Goal: Task Accomplishment & Management: Manage account settings

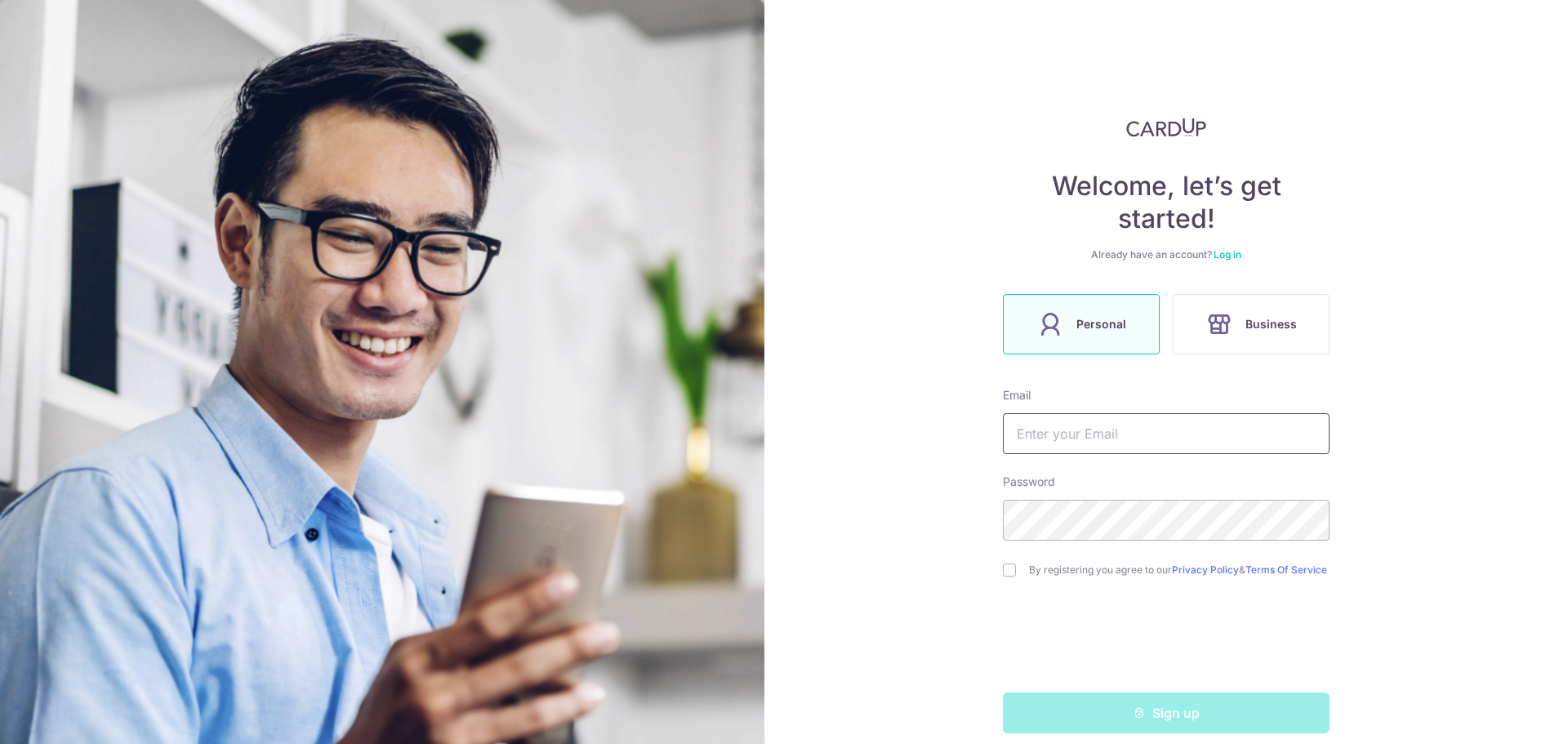
click at [1091, 429] on input "text" at bounding box center [1166, 434] width 327 height 41
type input "[PERSON_NAME][EMAIL_ADDRESS][DOMAIN_NAME]"
click at [1002, 576] on input "checkbox" at bounding box center [1009, 570] width 13 height 13
checkbox input "true"
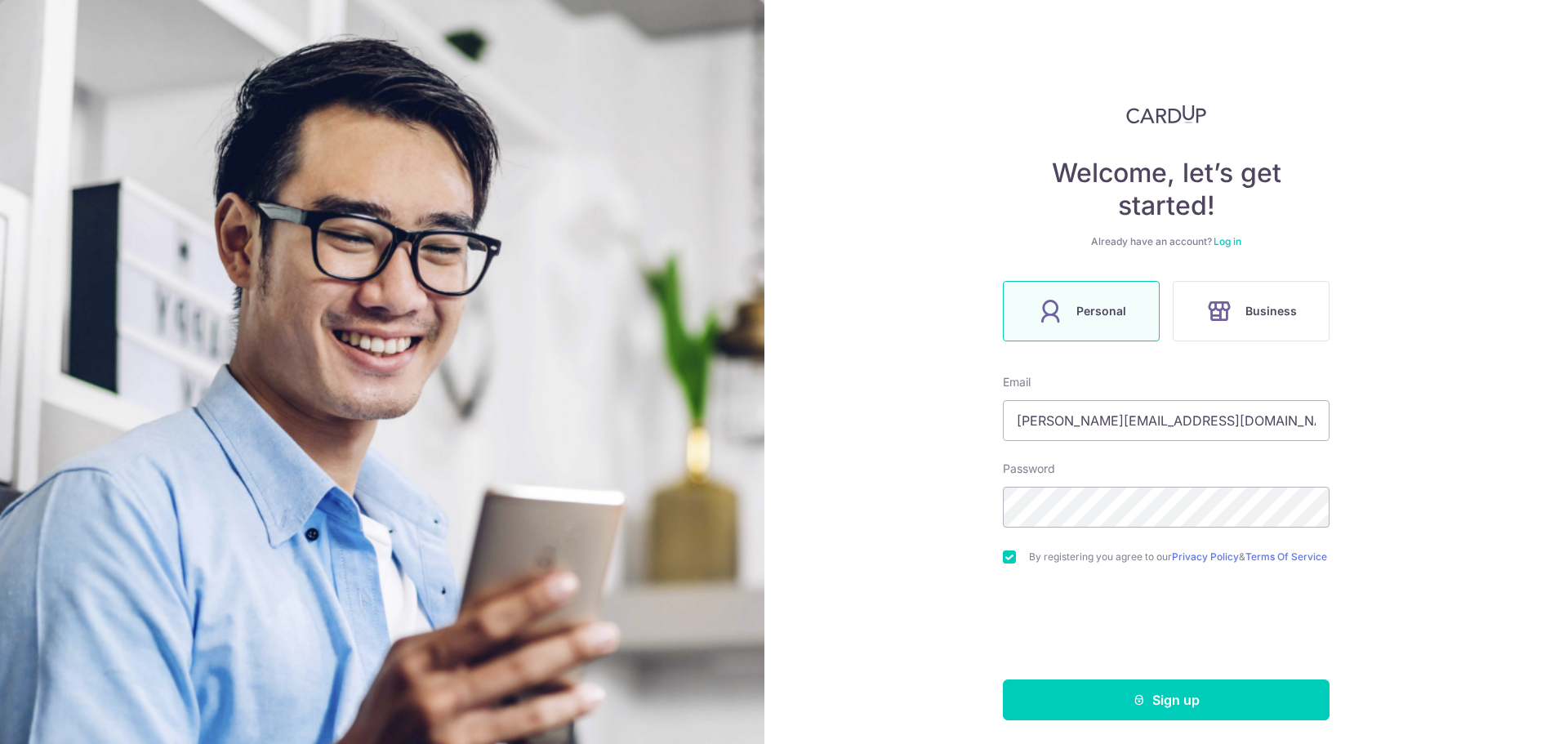
scroll to position [22, 0]
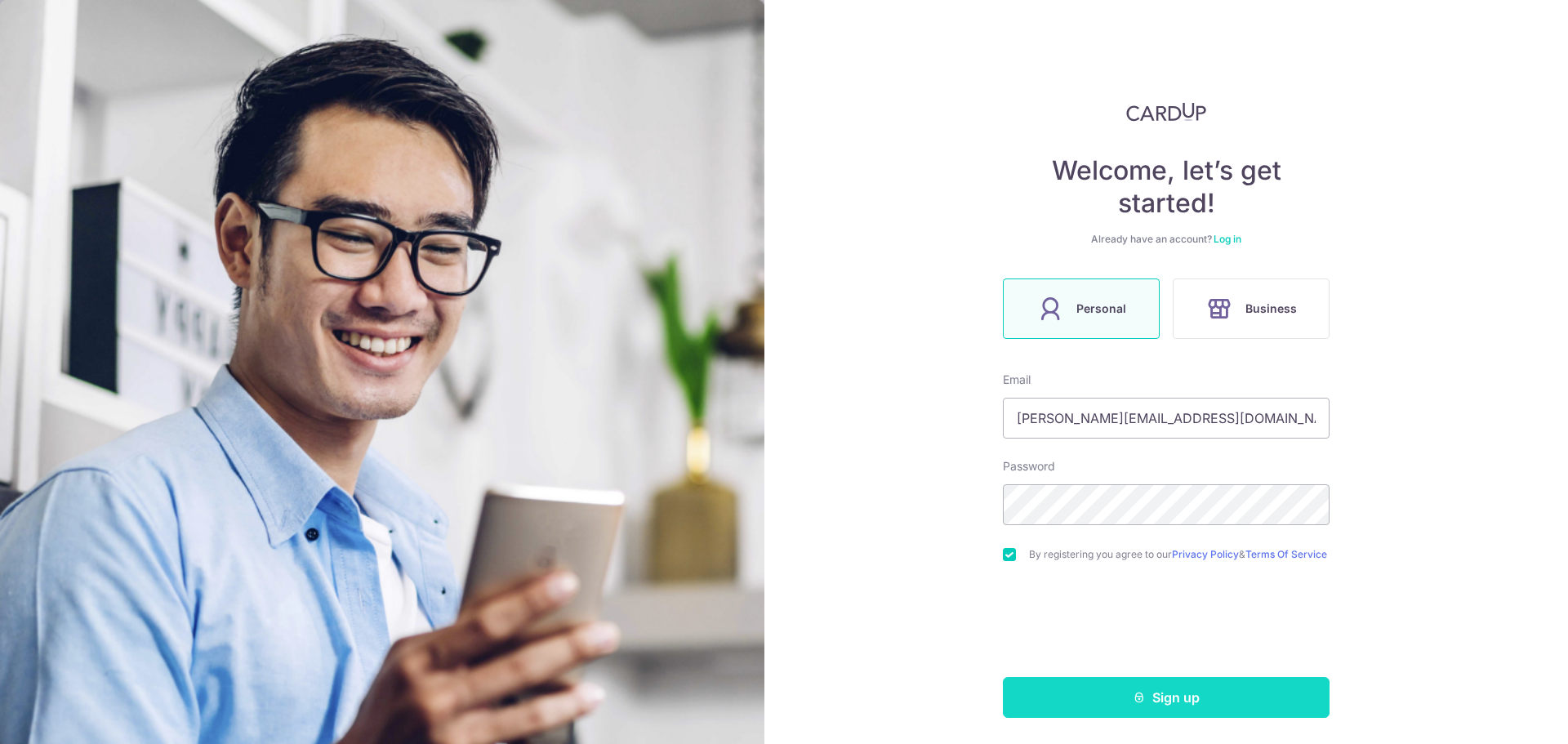
click at [1116, 692] on button "Sign up" at bounding box center [1166, 698] width 327 height 41
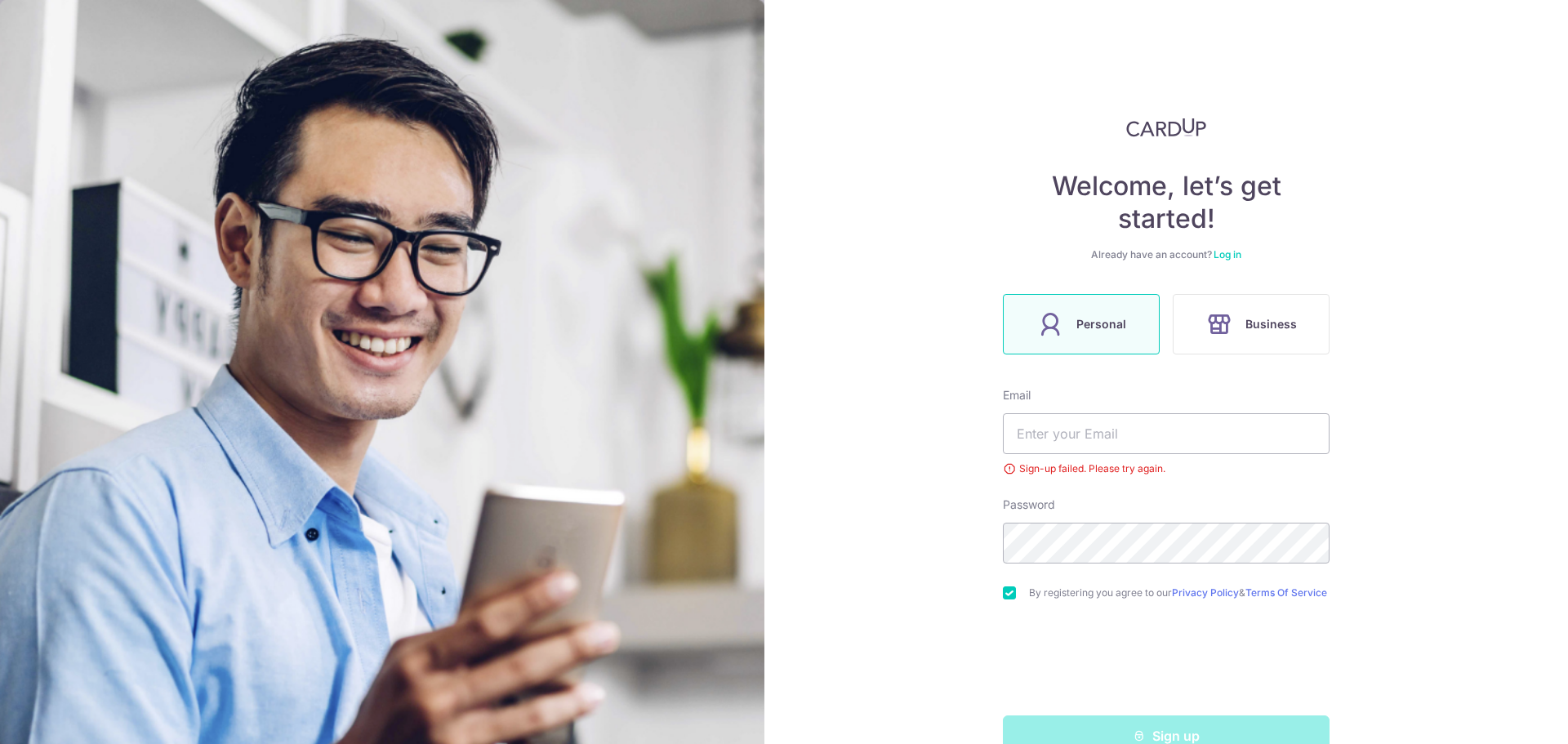
scroll to position [45, 0]
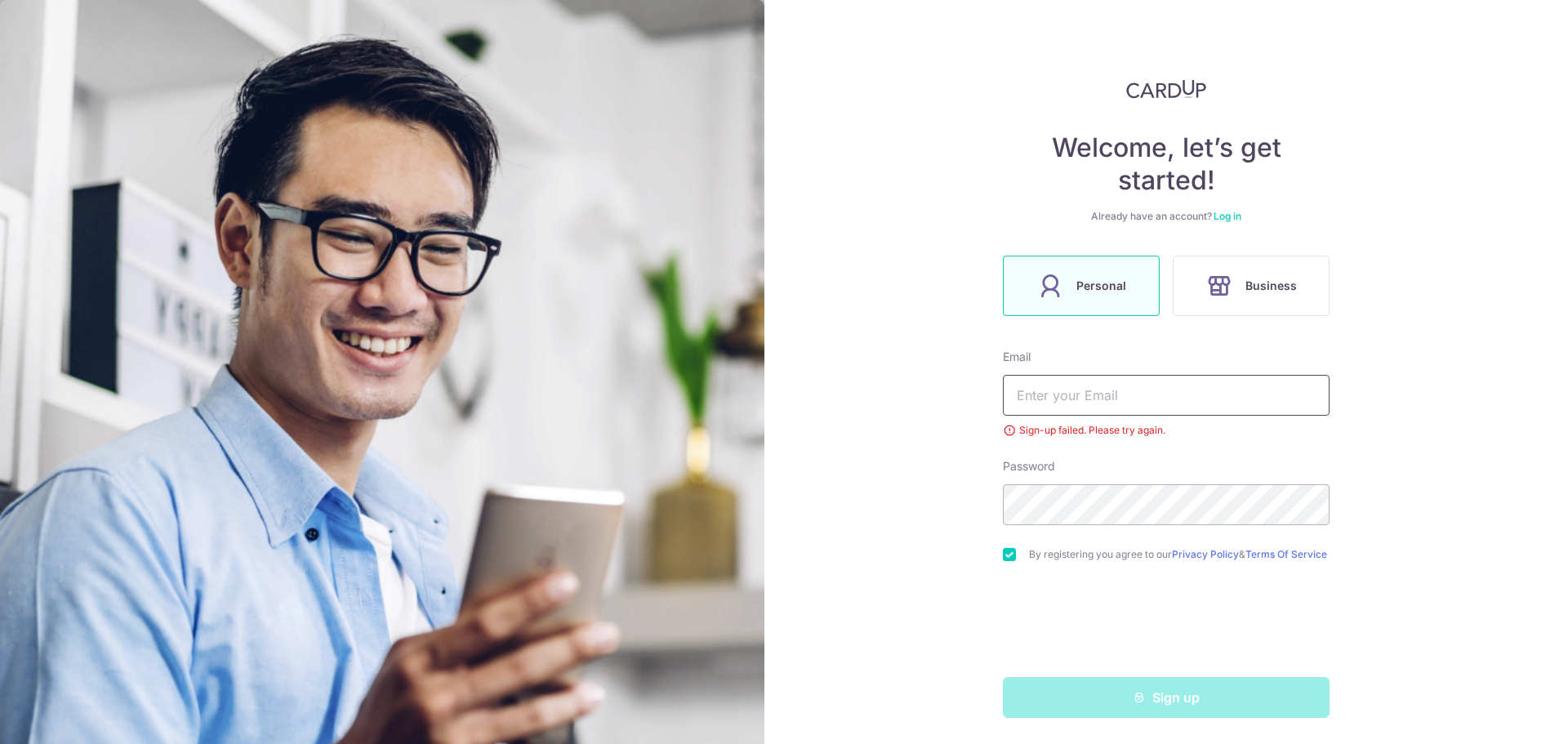
click at [1085, 407] on input "text" at bounding box center [1166, 395] width 327 height 41
type input "[PERSON_NAME][EMAIL_ADDRESS][DOMAIN_NAME]"
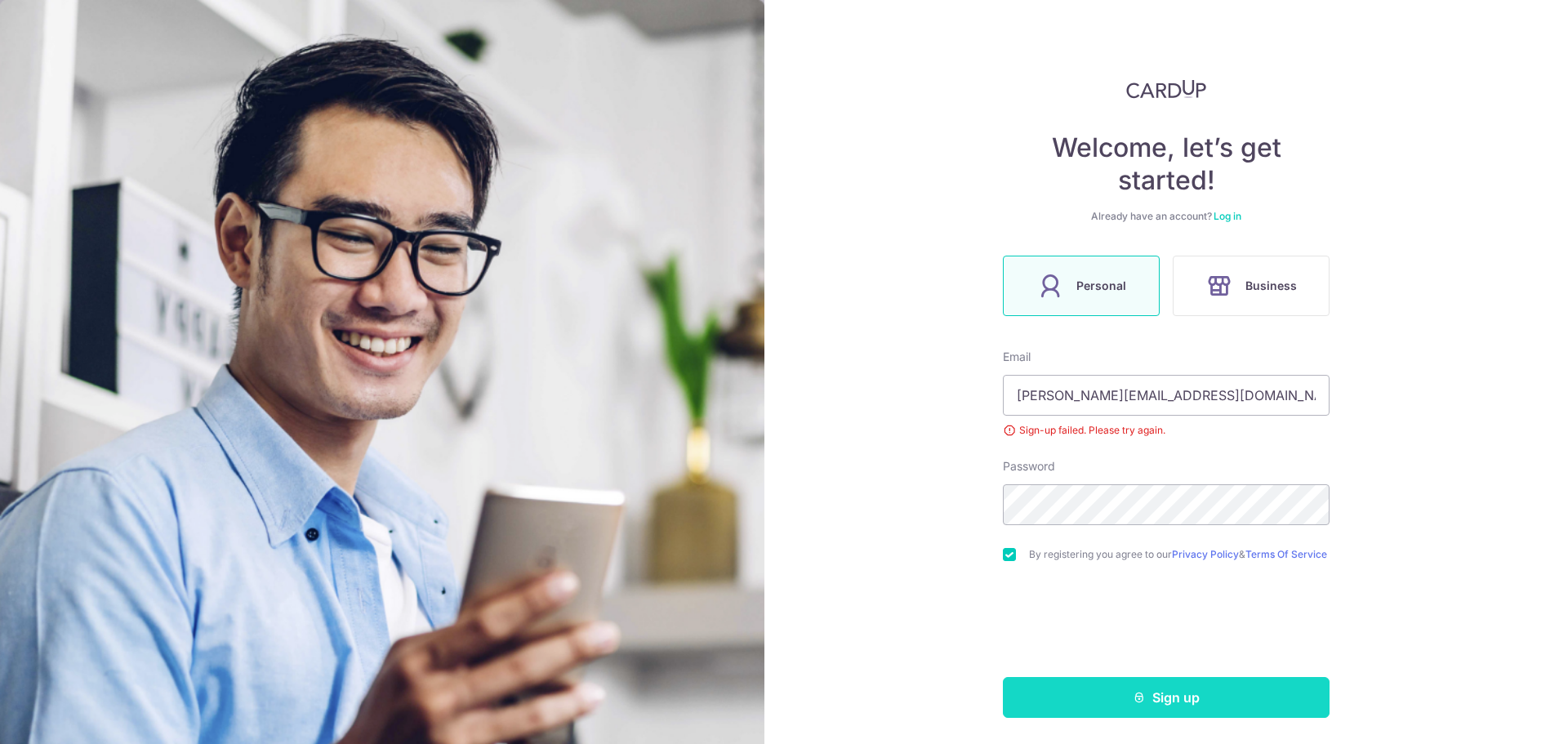
click at [1089, 681] on button "Sign up" at bounding box center [1166, 698] width 327 height 41
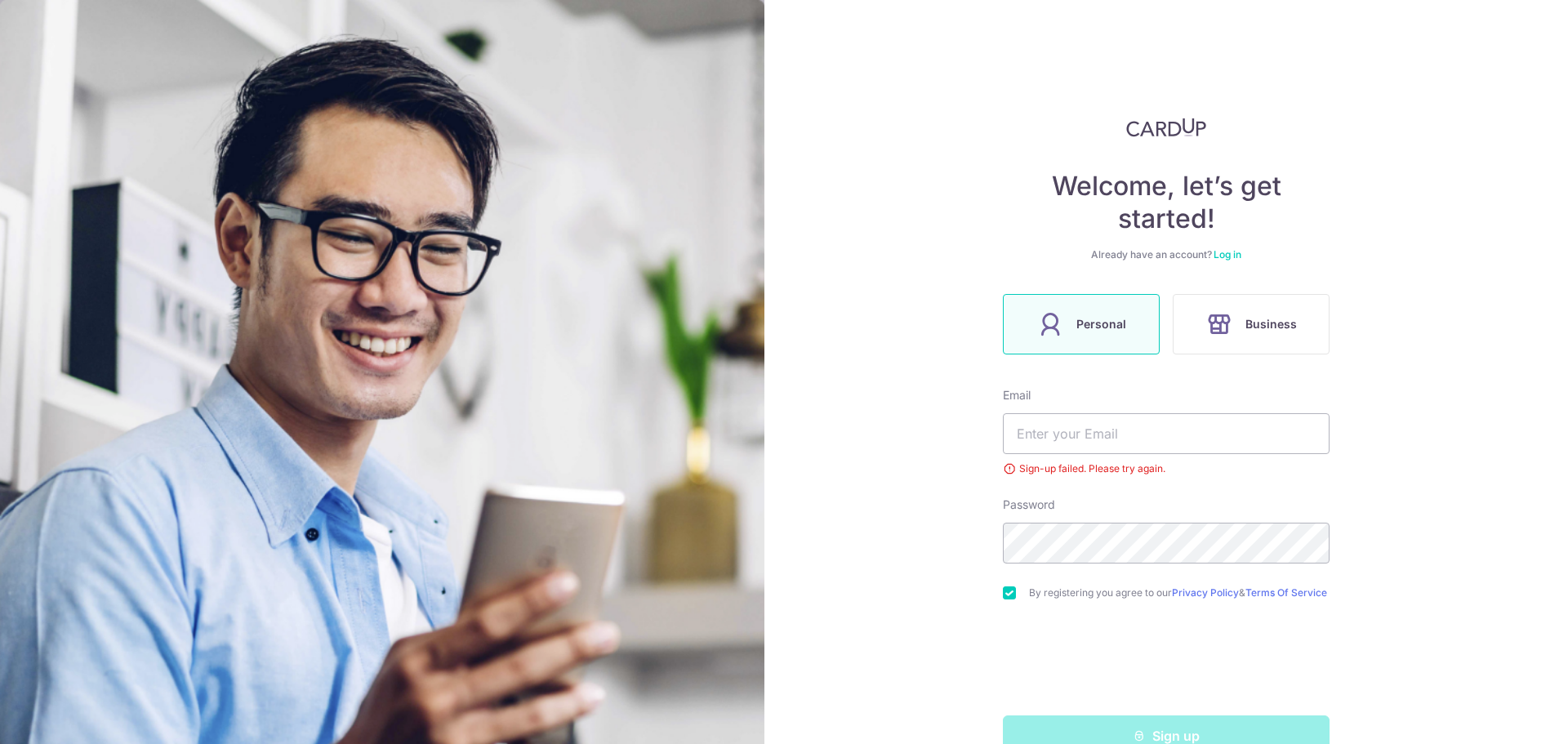
scroll to position [45, 0]
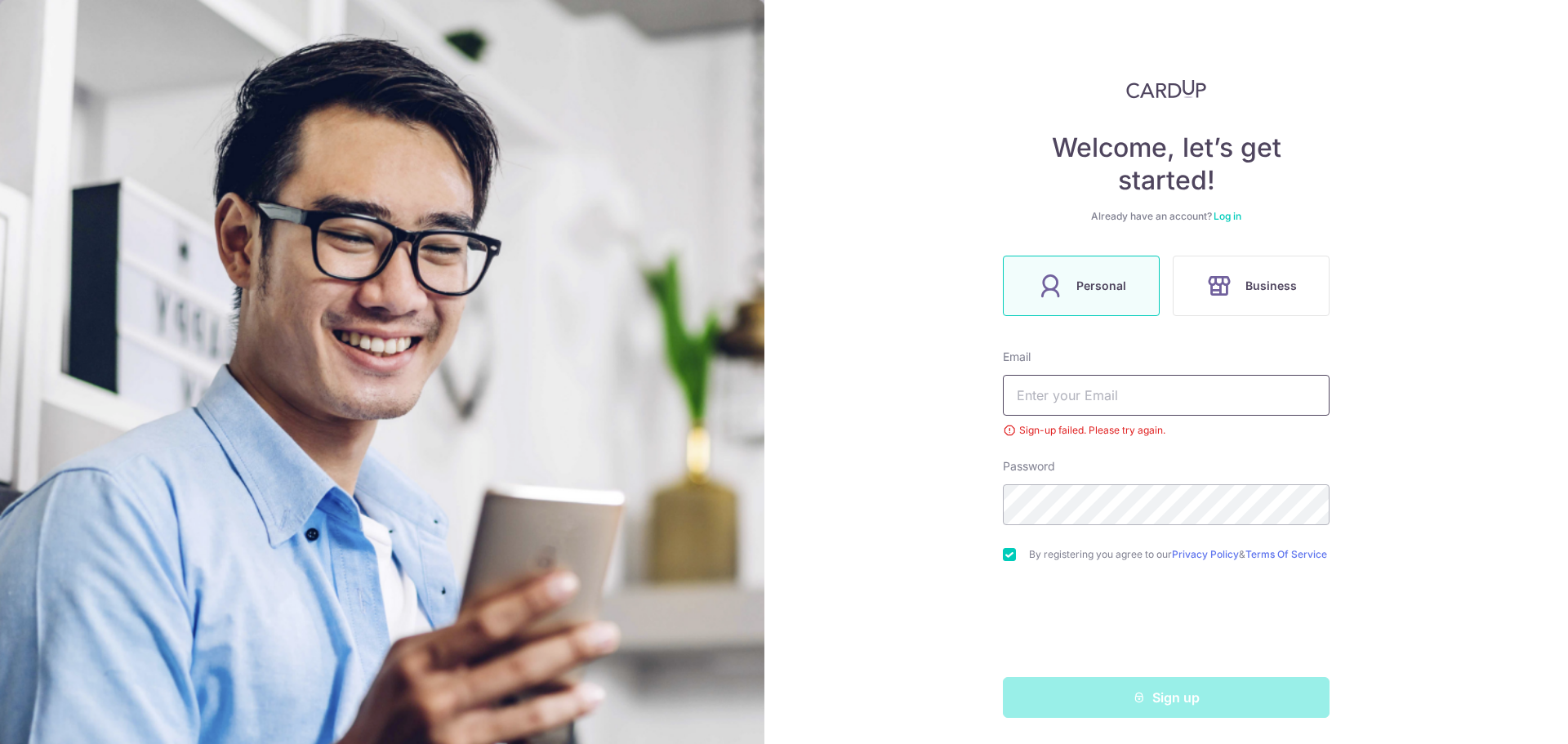
drag, startPoint x: 1125, startPoint y: 405, endPoint x: 1142, endPoint y: 384, distance: 27.0
click at [1125, 405] on input "text" at bounding box center [1166, 395] width 327 height 41
click at [1252, 276] on span "Business" at bounding box center [1271, 286] width 51 height 20
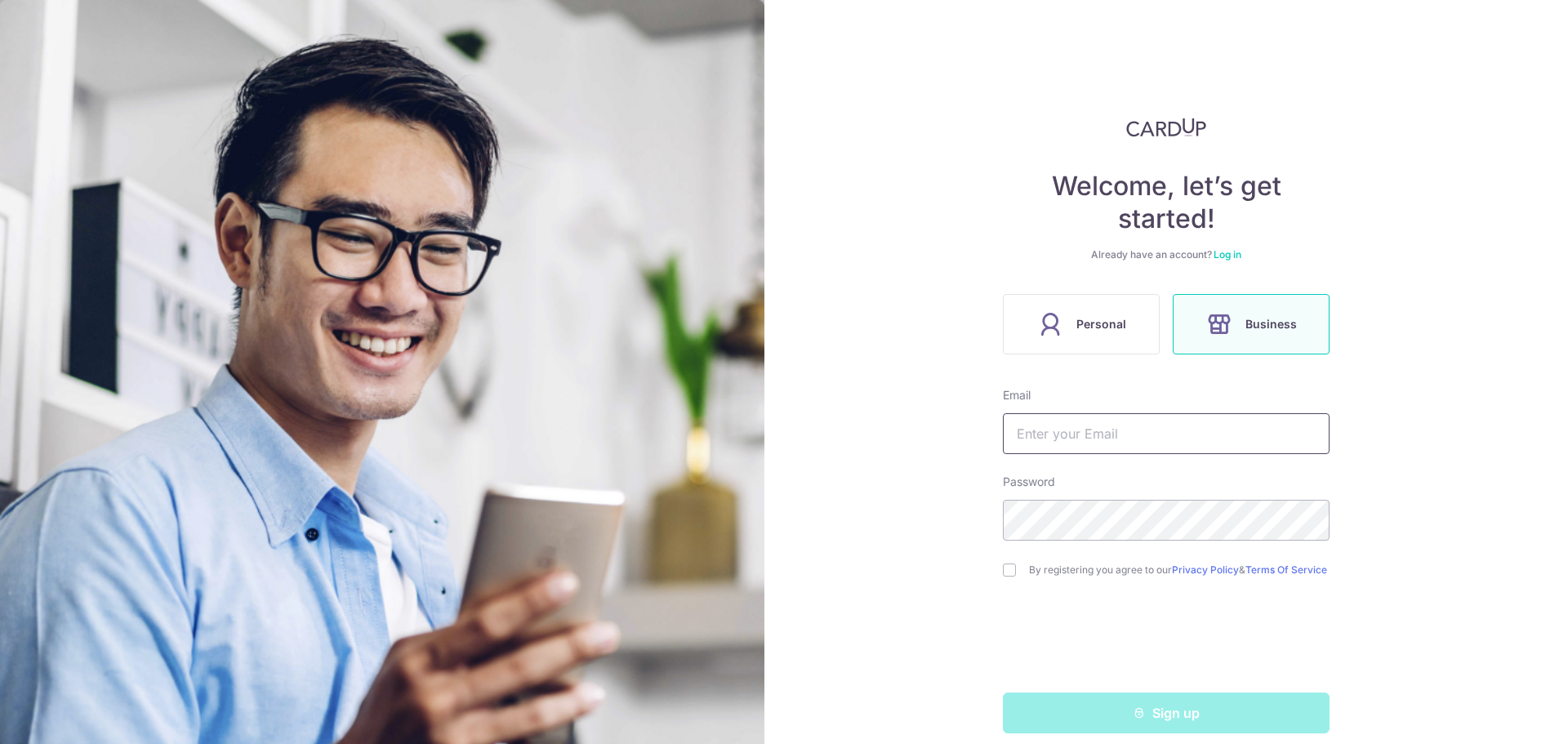
click at [1122, 431] on input "text" at bounding box center [1166, 434] width 327 height 41
type input "[PERSON_NAME][EMAIL_ADDRESS][DOMAIN_NAME]"
click at [1010, 575] on input "checkbox" at bounding box center [1009, 570] width 13 height 13
checkbox input "true"
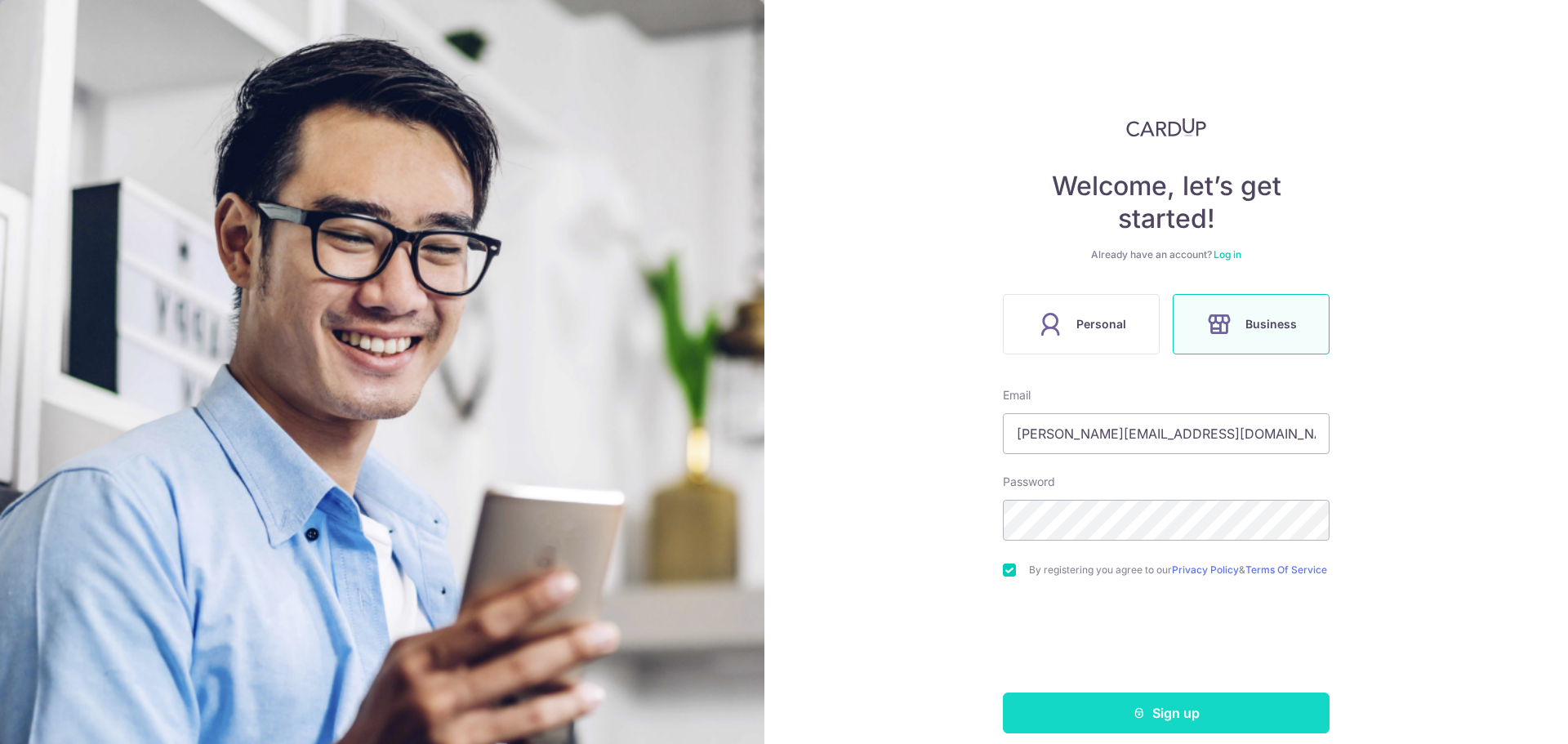
click at [1101, 709] on button "Sign up" at bounding box center [1166, 713] width 327 height 41
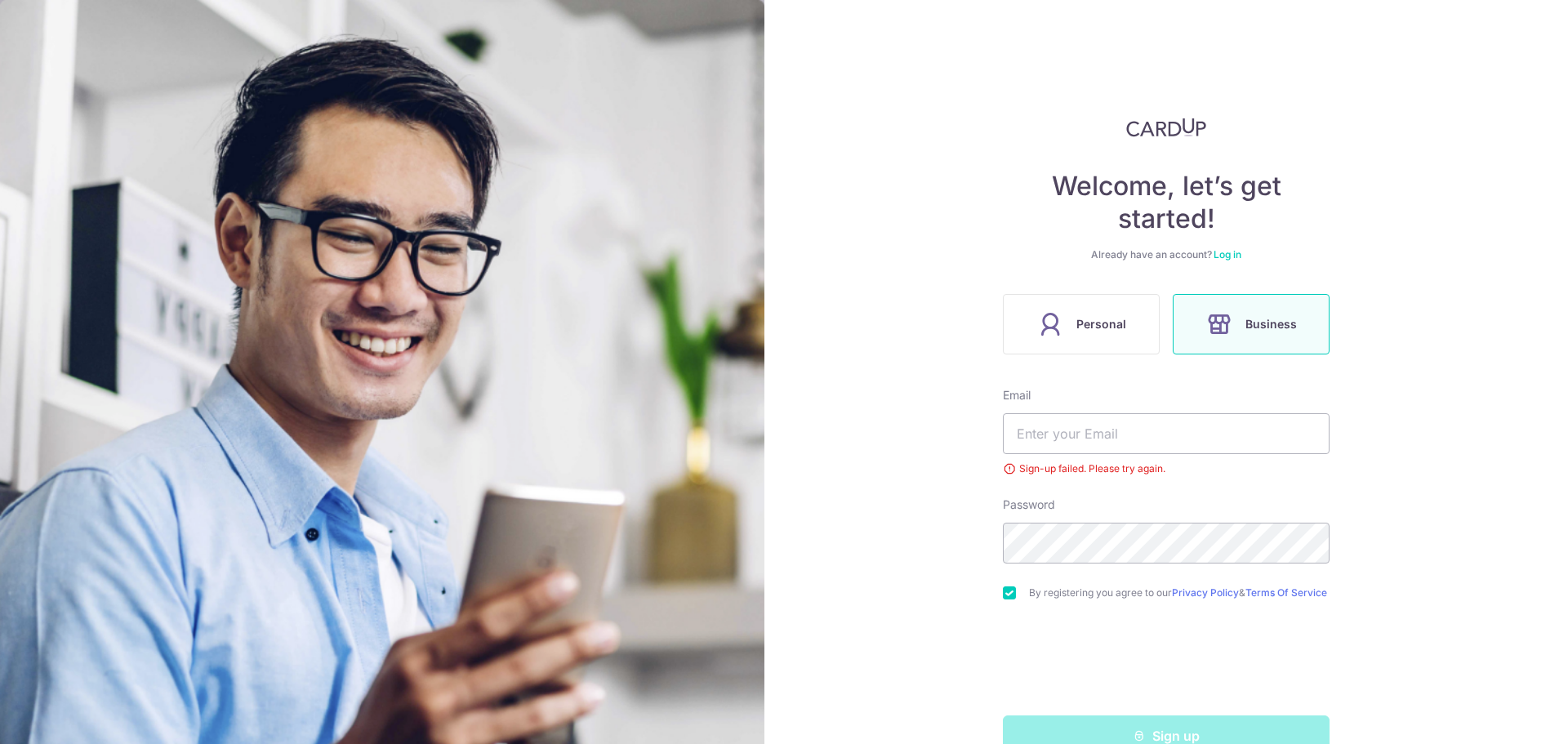
scroll to position [45, 0]
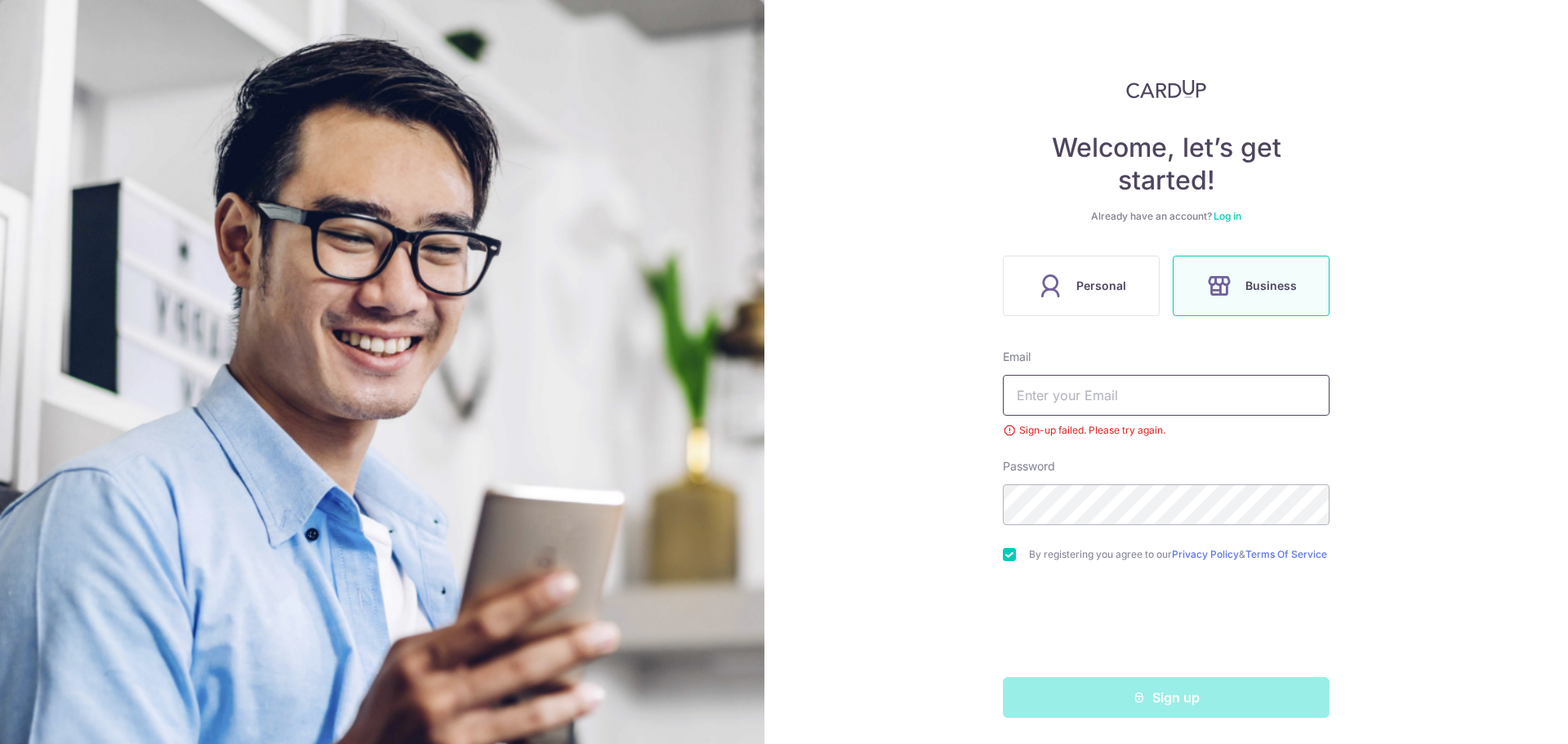
click at [1071, 375] on input "text" at bounding box center [1166, 395] width 327 height 41
type input "[PERSON_NAME][EMAIL_ADDRESS][DOMAIN_NAME]"
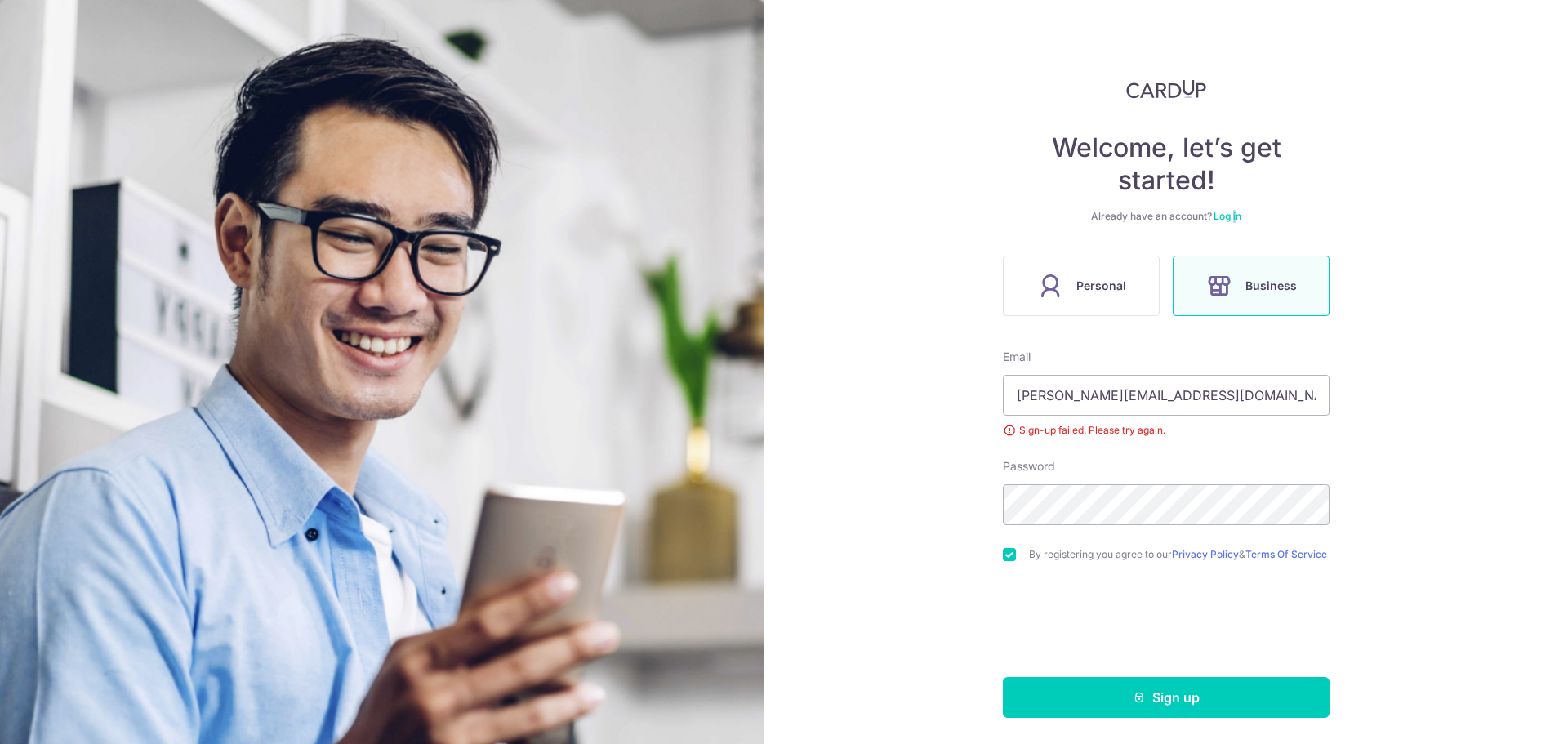
click at [1233, 200] on div "Welcome, let’s get started! Already have an account? Log in Personal Business E…" at bounding box center [1166, 398] width 327 height 638
click at [1230, 210] on link "Log in" at bounding box center [1227, 216] width 27 height 12
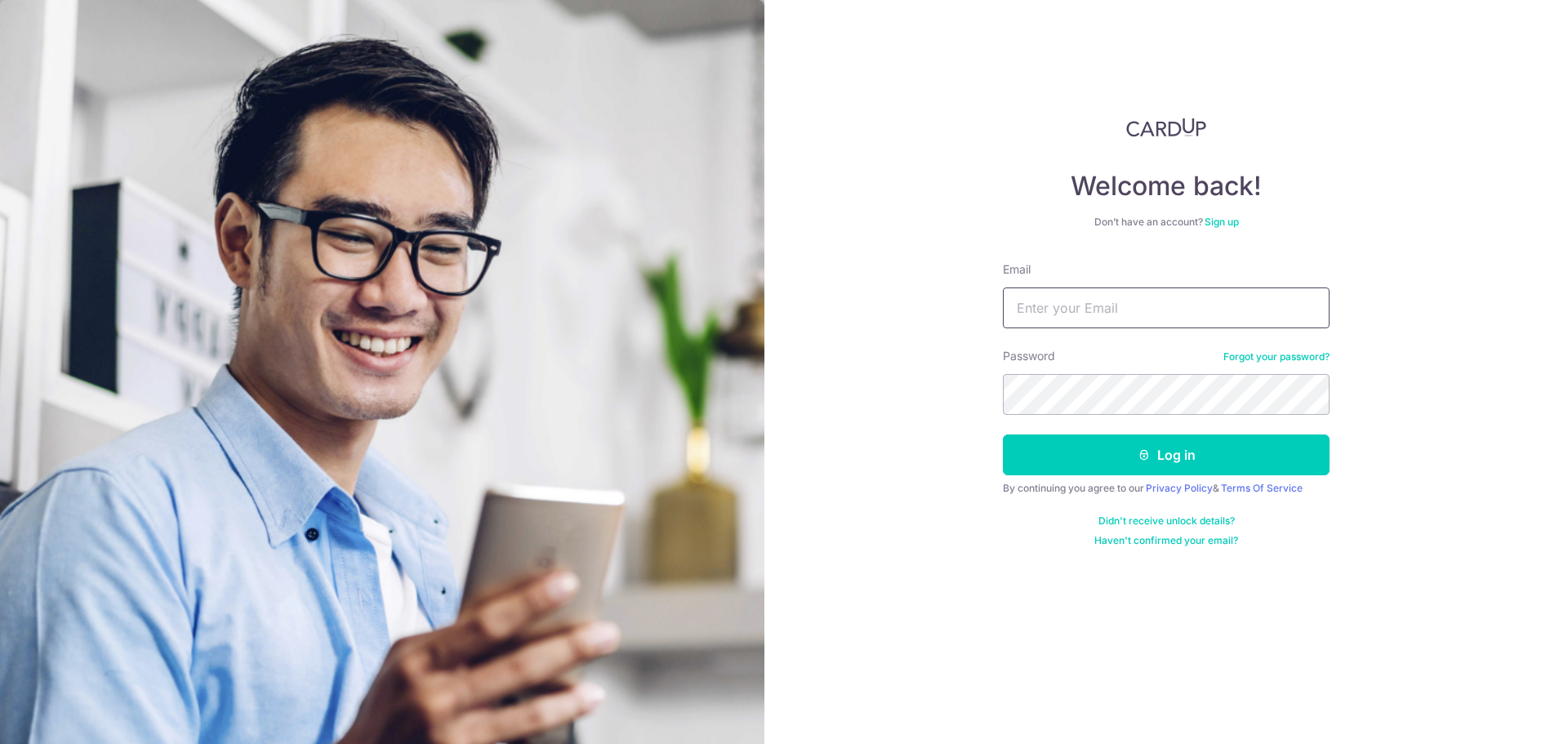
click at [1096, 310] on input "Email" at bounding box center [1166, 308] width 327 height 41
type input "[PERSON_NAME][EMAIL_ADDRESS][DOMAIN_NAME]"
click at [1002, 435] on button "Log in" at bounding box center [1166, 455] width 327 height 41
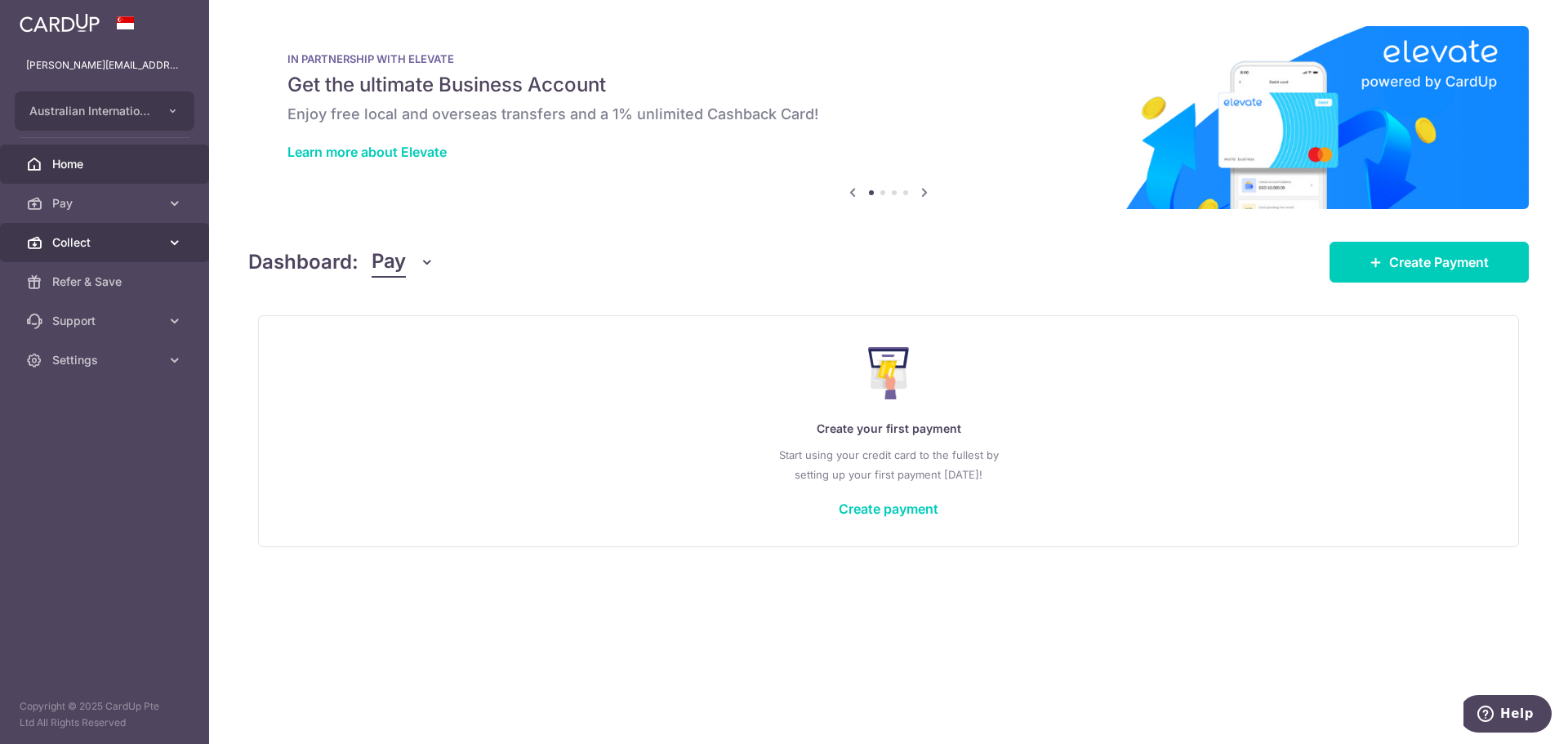
click at [132, 241] on span "Collect" at bounding box center [106, 242] width 108 height 16
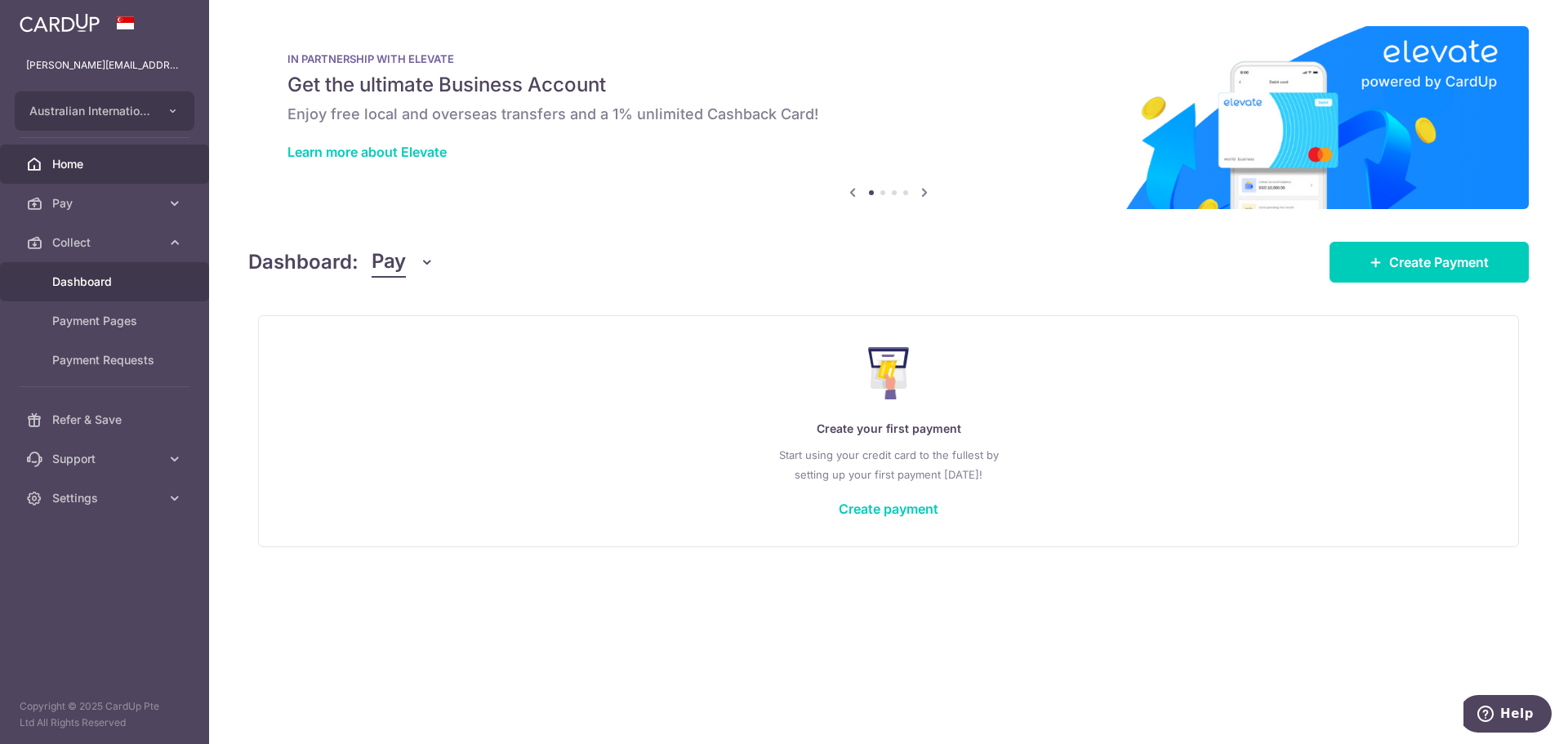
click at [147, 289] on span "Dashboard" at bounding box center [106, 282] width 108 height 16
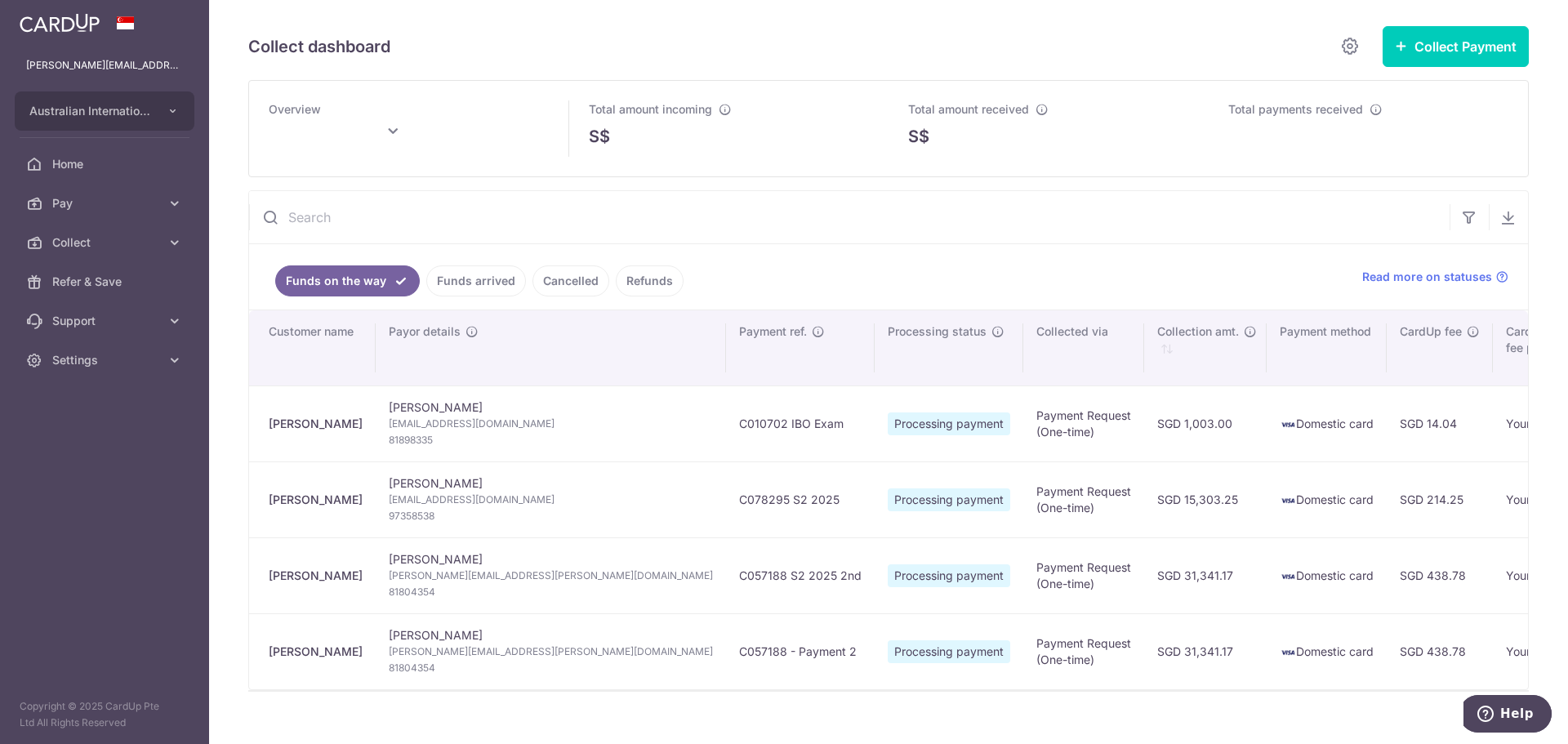
click at [426, 218] on input "text" at bounding box center [849, 217] width 1200 height 52
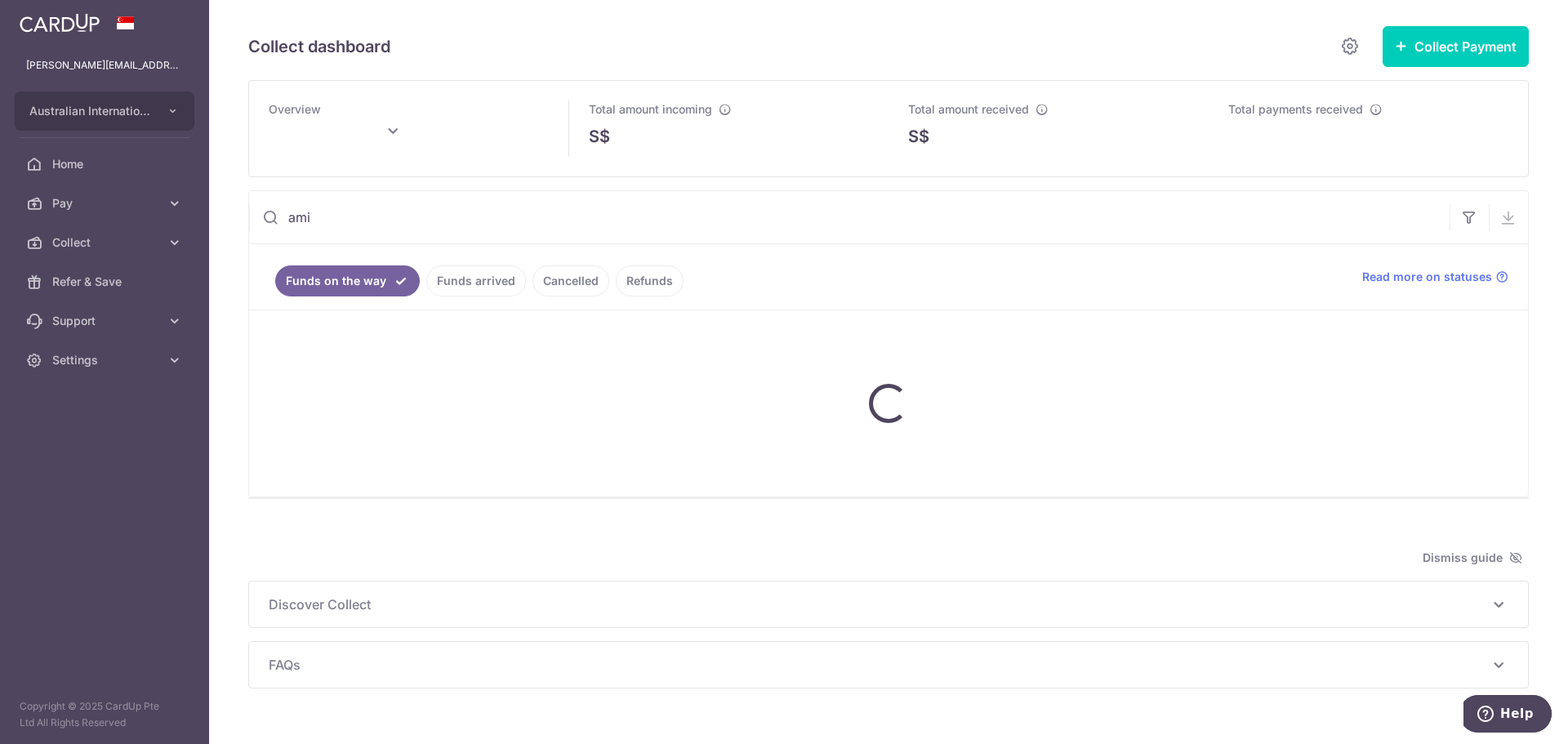
type input "amit"
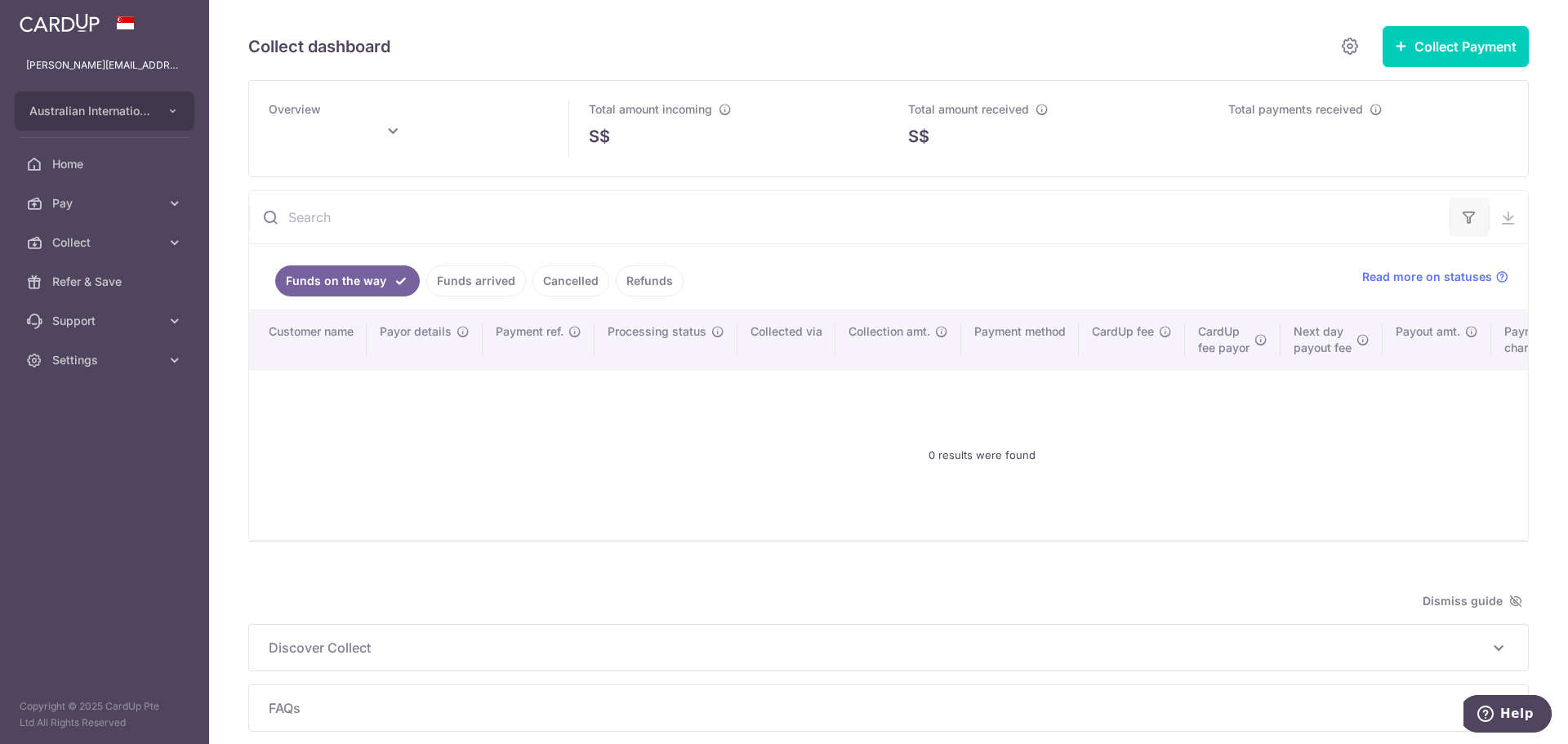
click at [1461, 223] on icon "button" at bounding box center [1469, 217] width 16 height 16
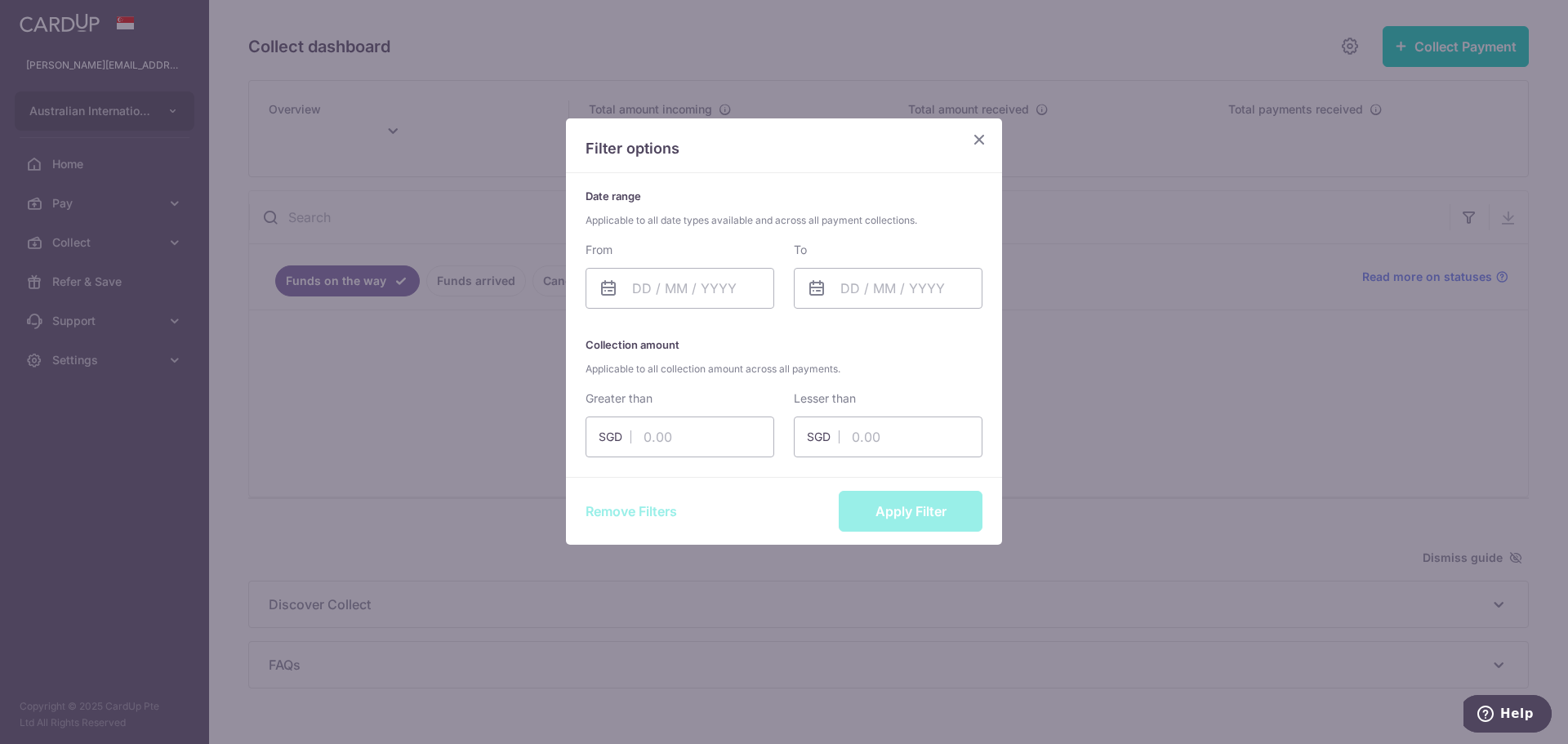
type input "August 2025"
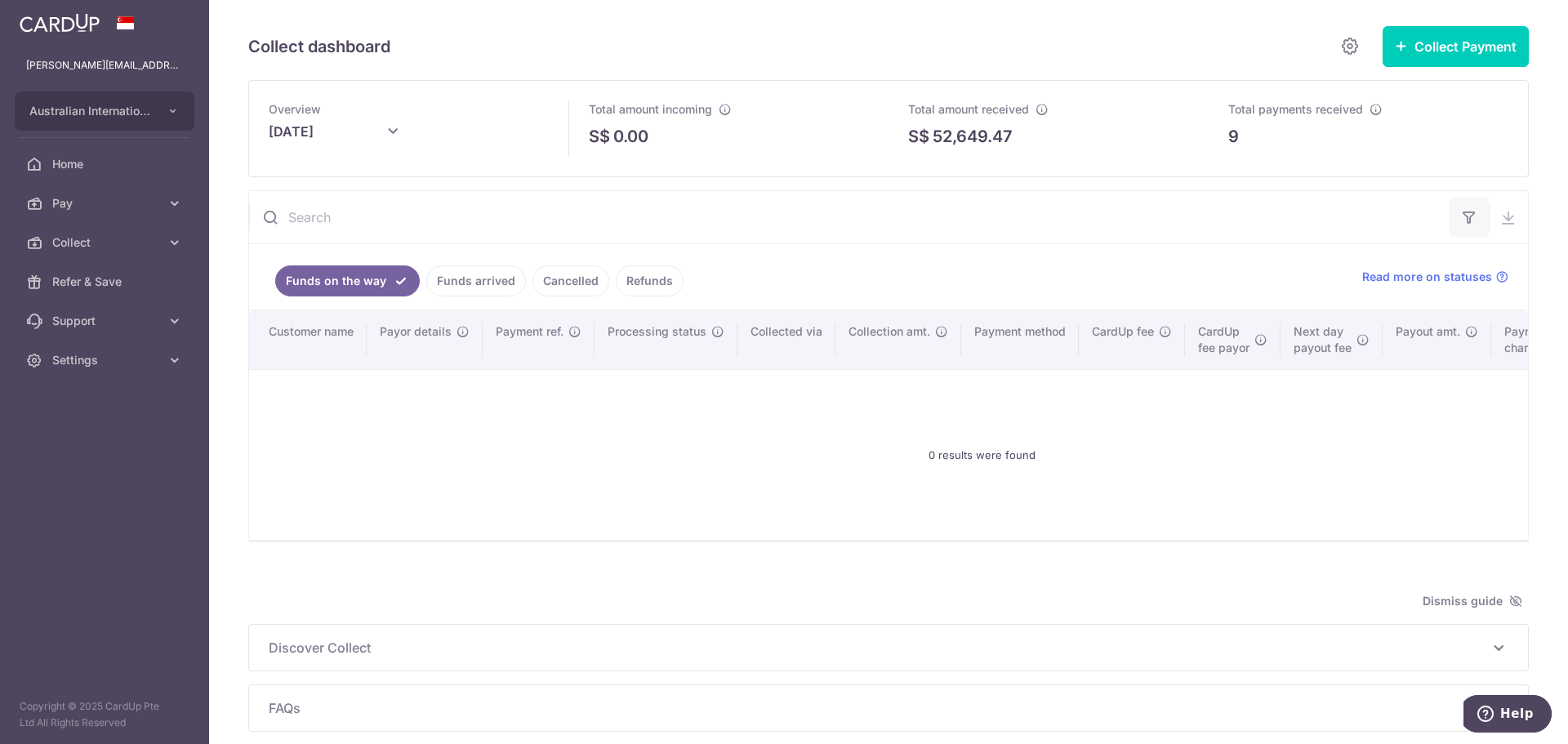
click at [1461, 222] on icon "button" at bounding box center [1469, 217] width 16 height 16
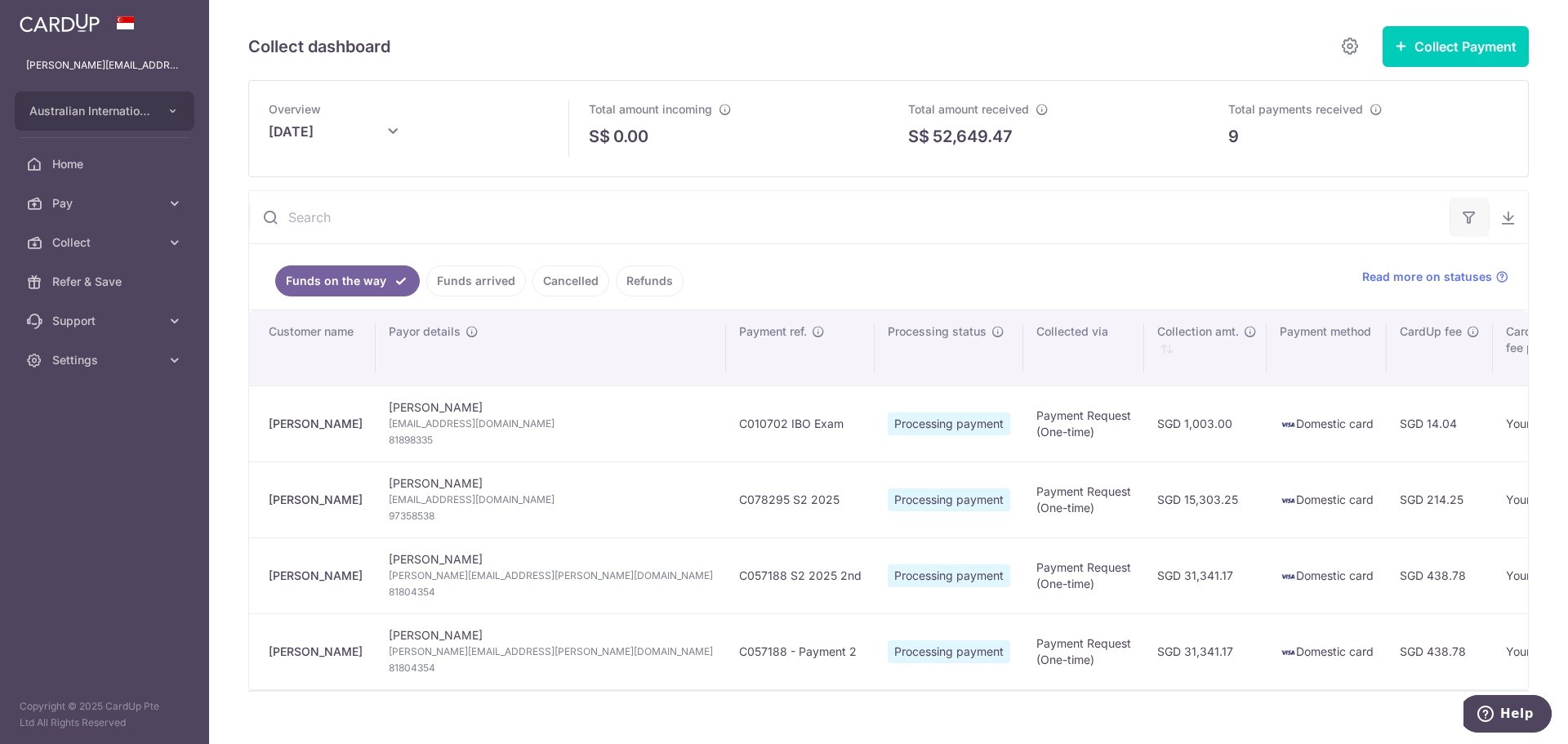
click at [1469, 219] on icon "button" at bounding box center [1469, 217] width 16 height 16
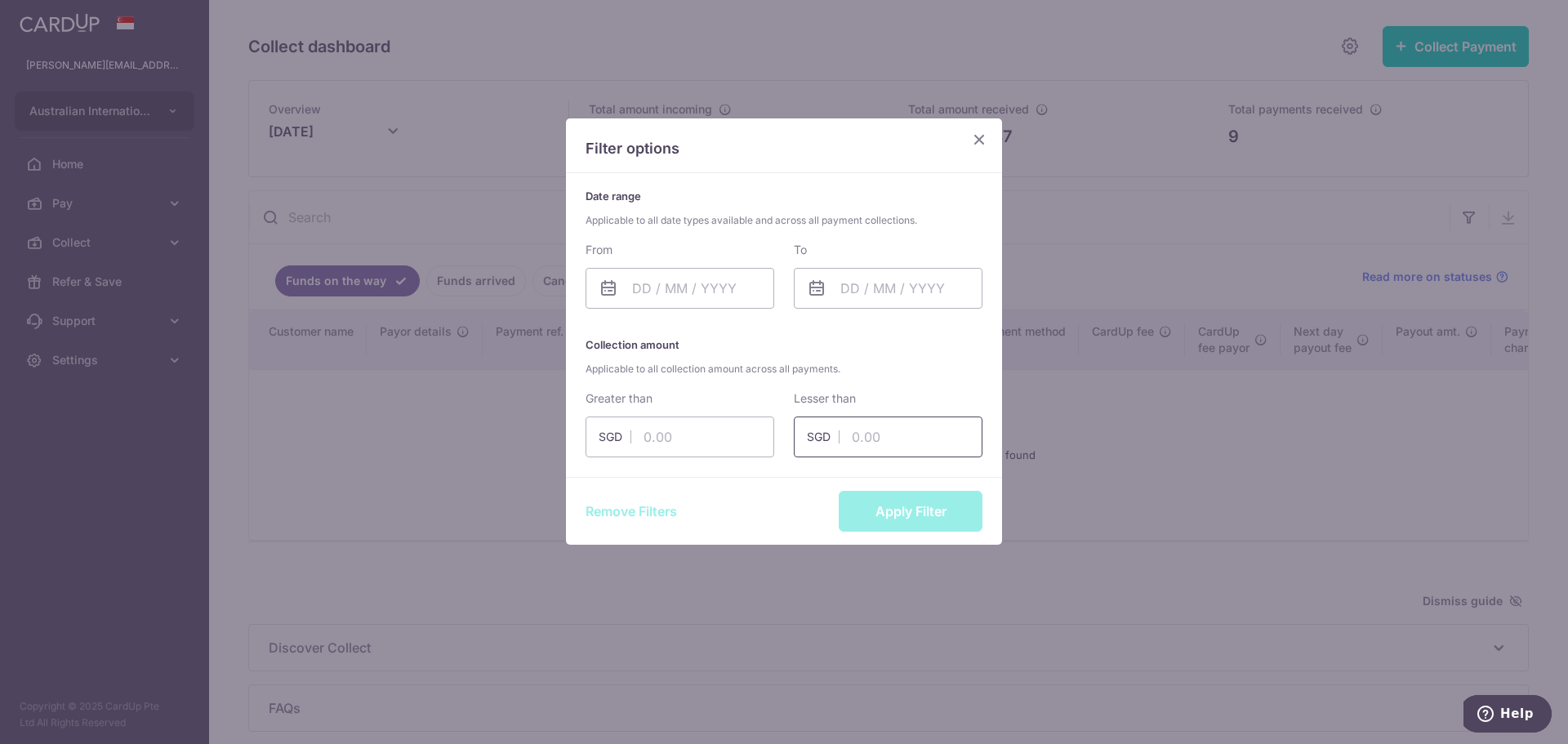
click at [905, 424] on input "text" at bounding box center [888, 437] width 189 height 41
type input "5"
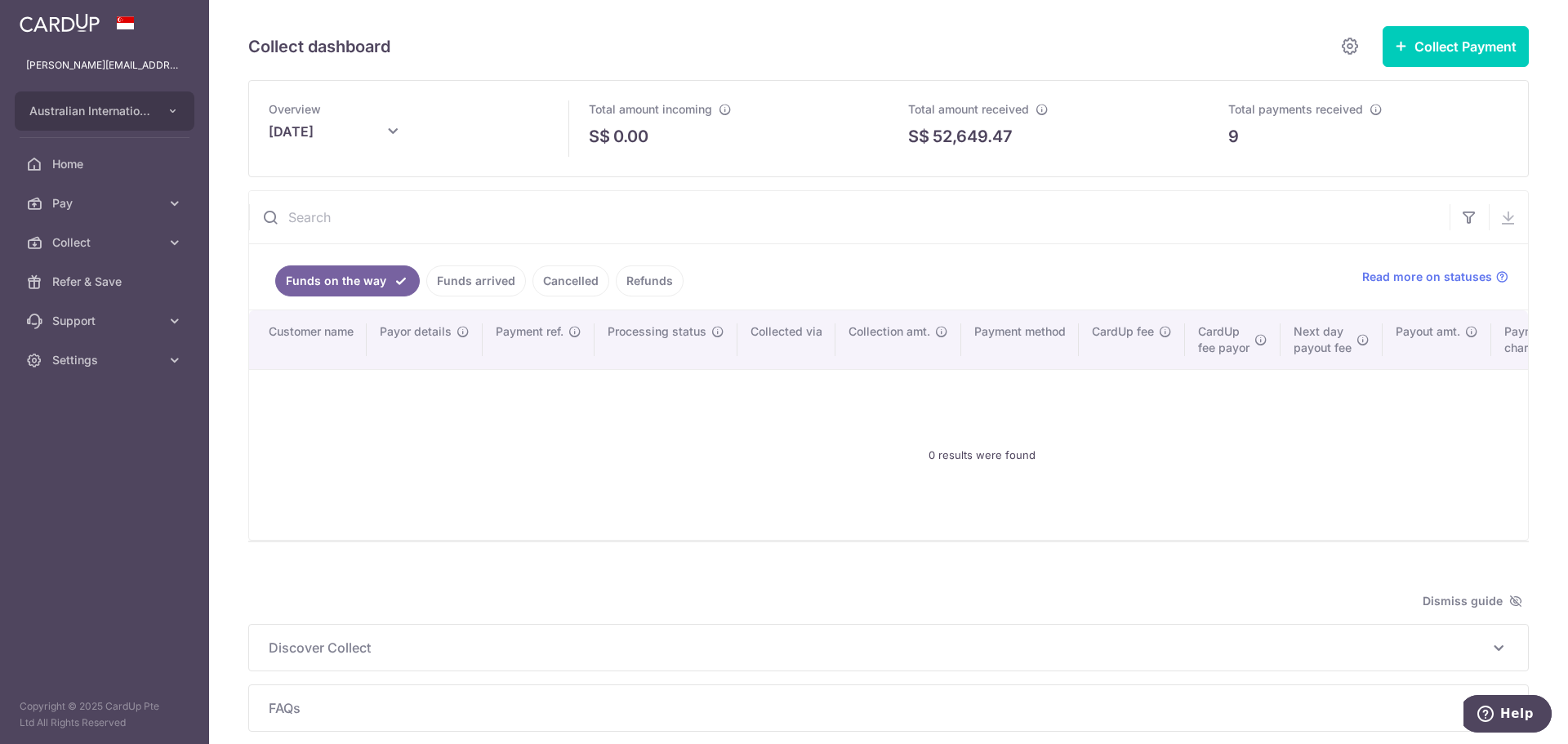
click at [886, 522] on div "0 results were found" at bounding box center [981, 455] width 1426 height 144
click at [1469, 203] on button "button" at bounding box center [1469, 217] width 39 height 39
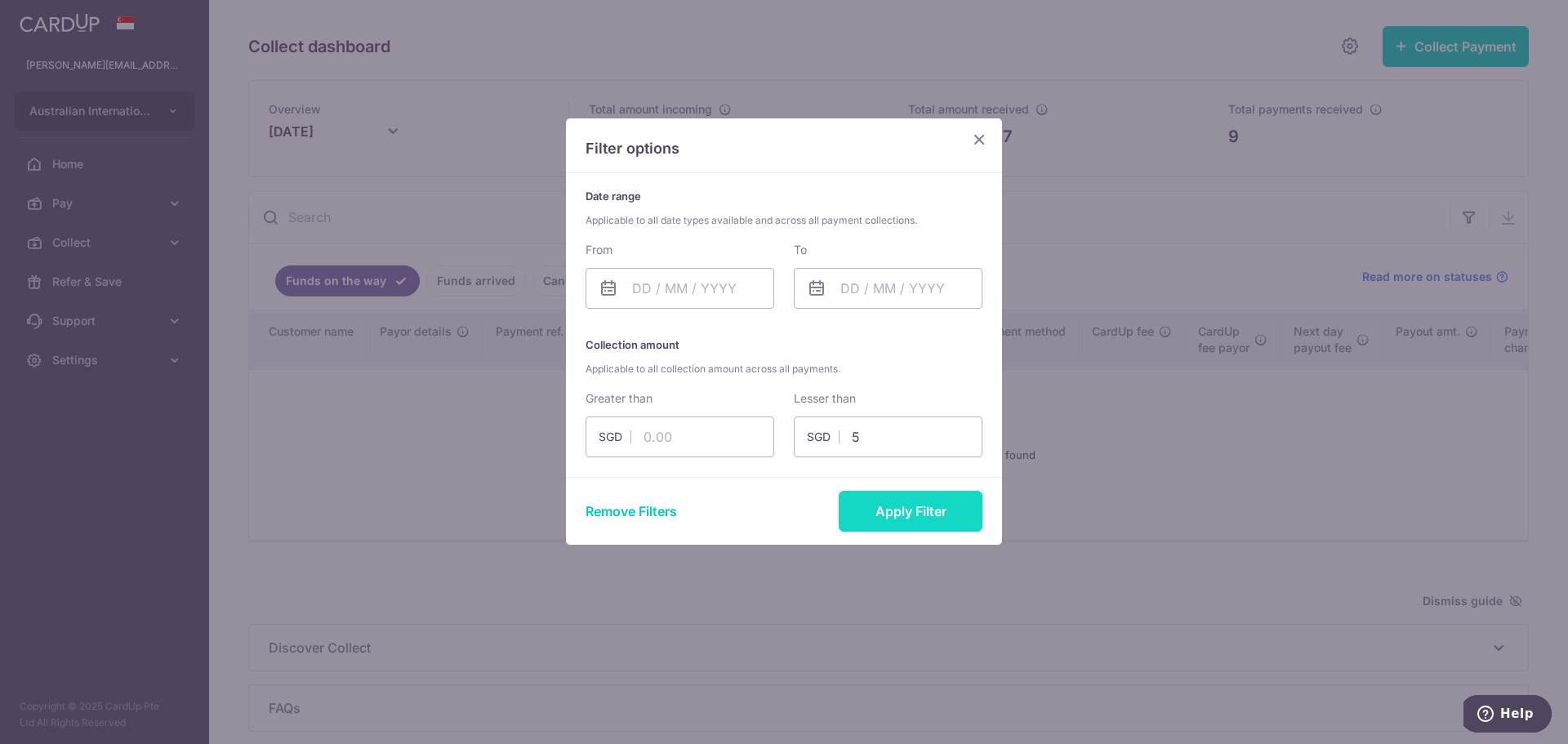
click at [899, 523] on button "Apply Filter" at bounding box center [910, 512] width 144 height 41
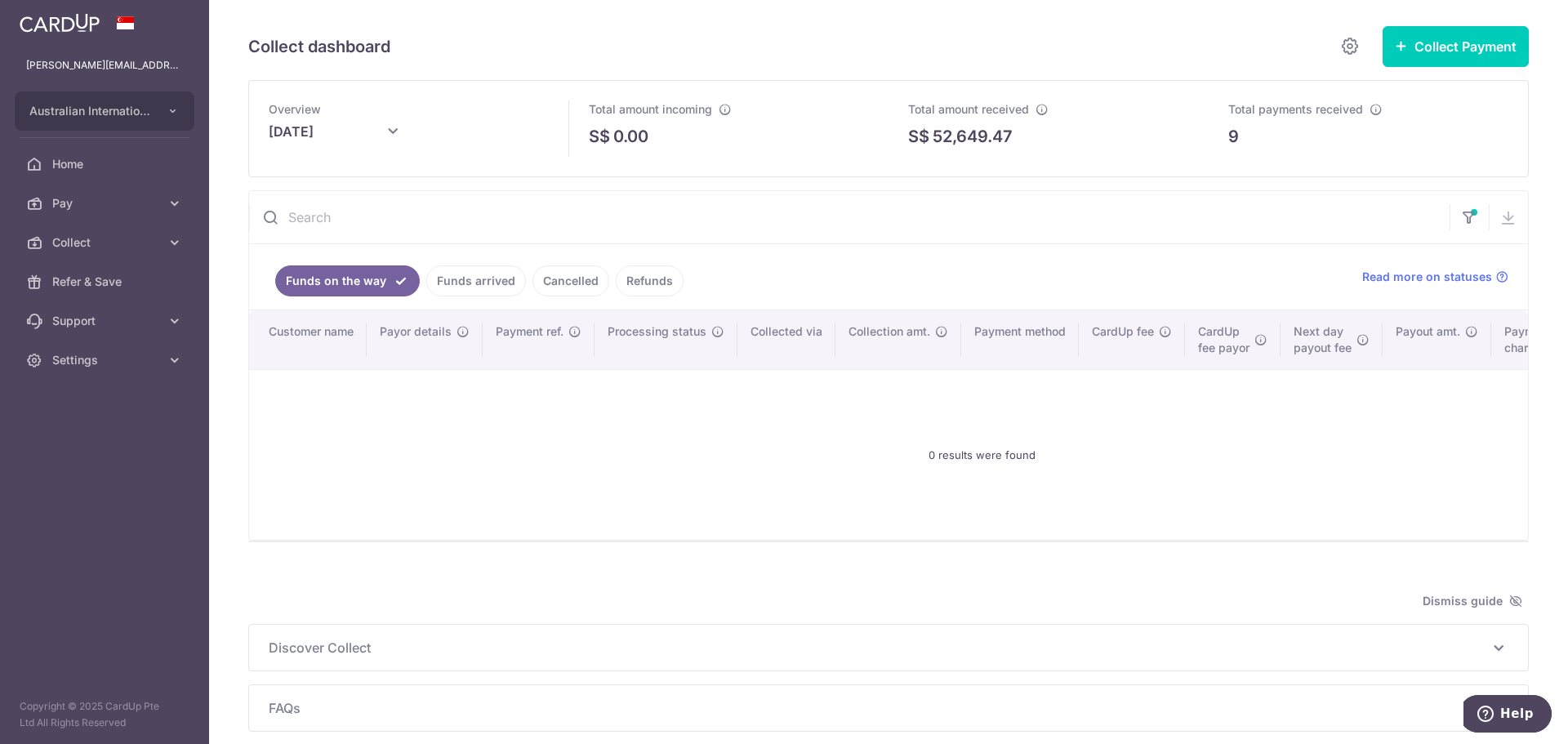
click at [480, 280] on link "Funds arrived" at bounding box center [476, 280] width 99 height 31
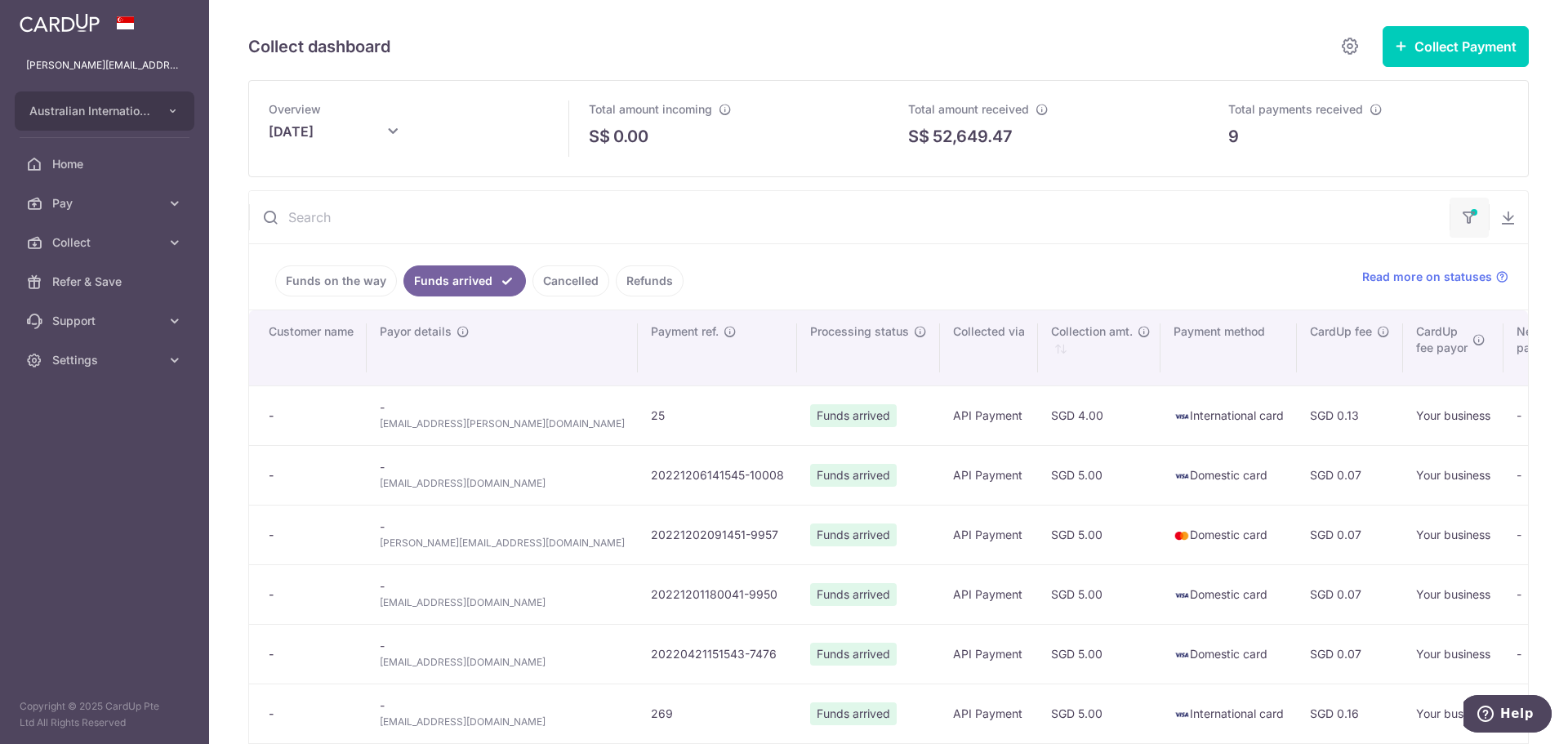
click at [1465, 215] on icon "button" at bounding box center [1469, 212] width 16 height 6
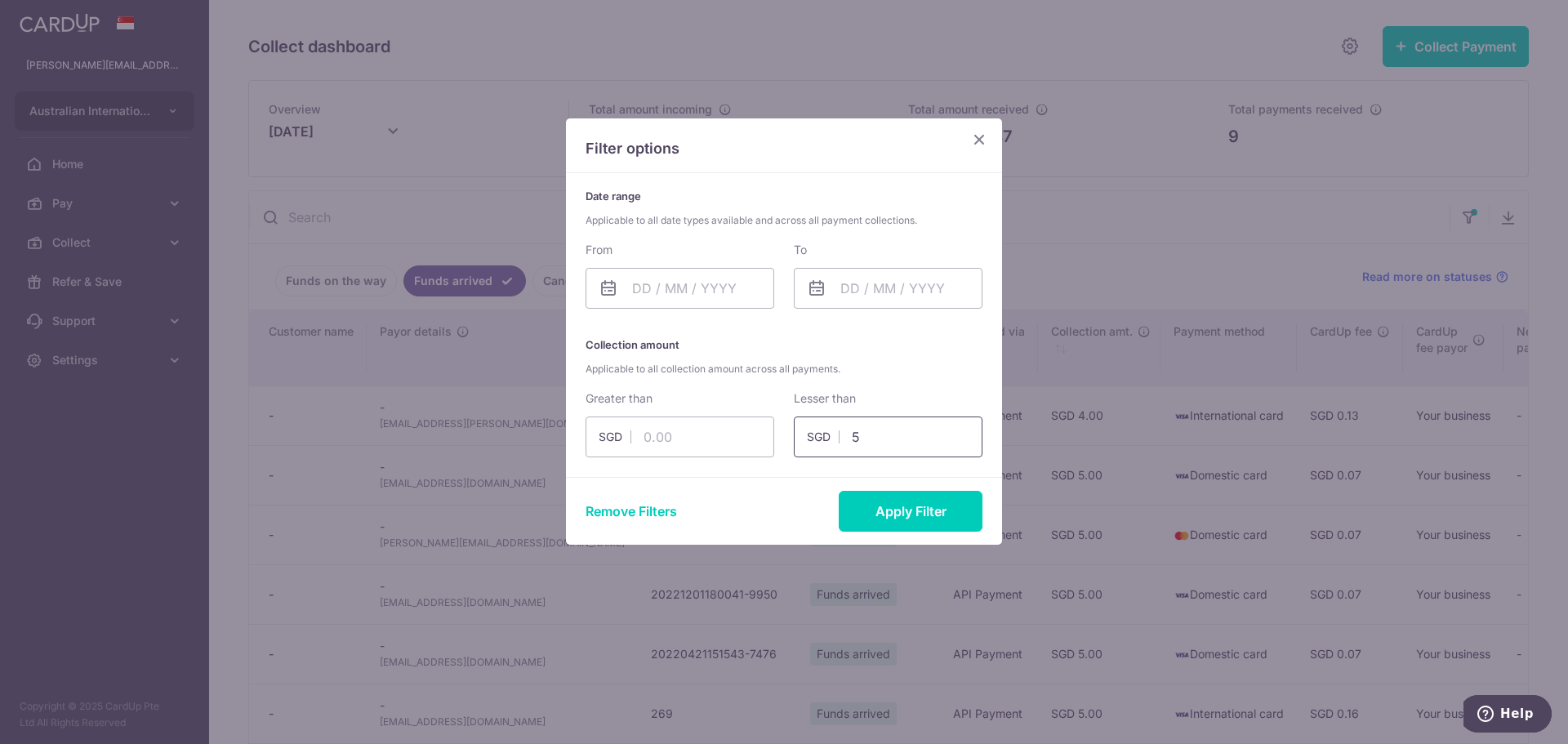
click at [948, 435] on input "5" at bounding box center [888, 437] width 189 height 41
type input "6"
click at [924, 511] on button "Apply Filter" at bounding box center [910, 512] width 144 height 41
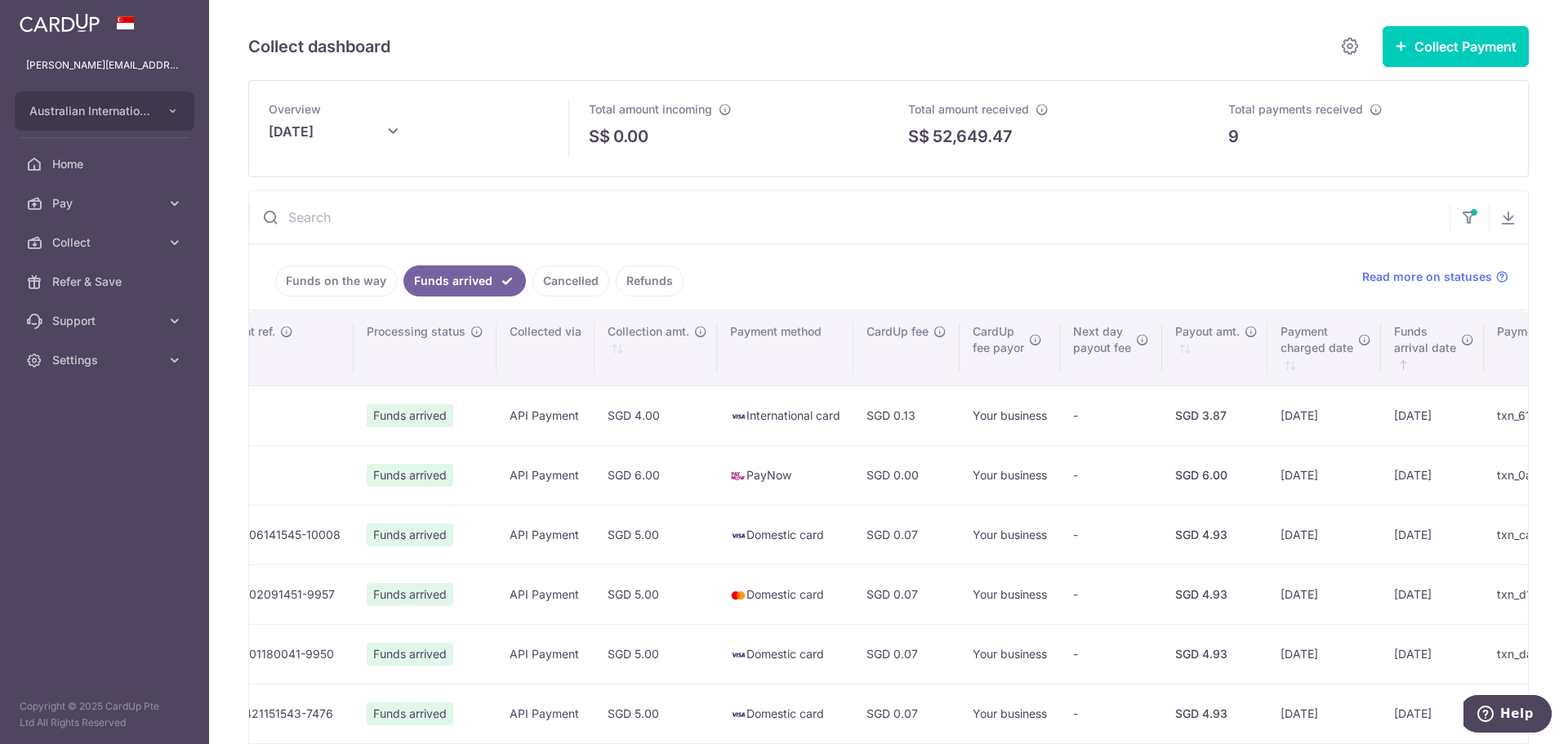
scroll to position [0, 446]
click at [1504, 202] on button "button" at bounding box center [1509, 217] width 39 height 39
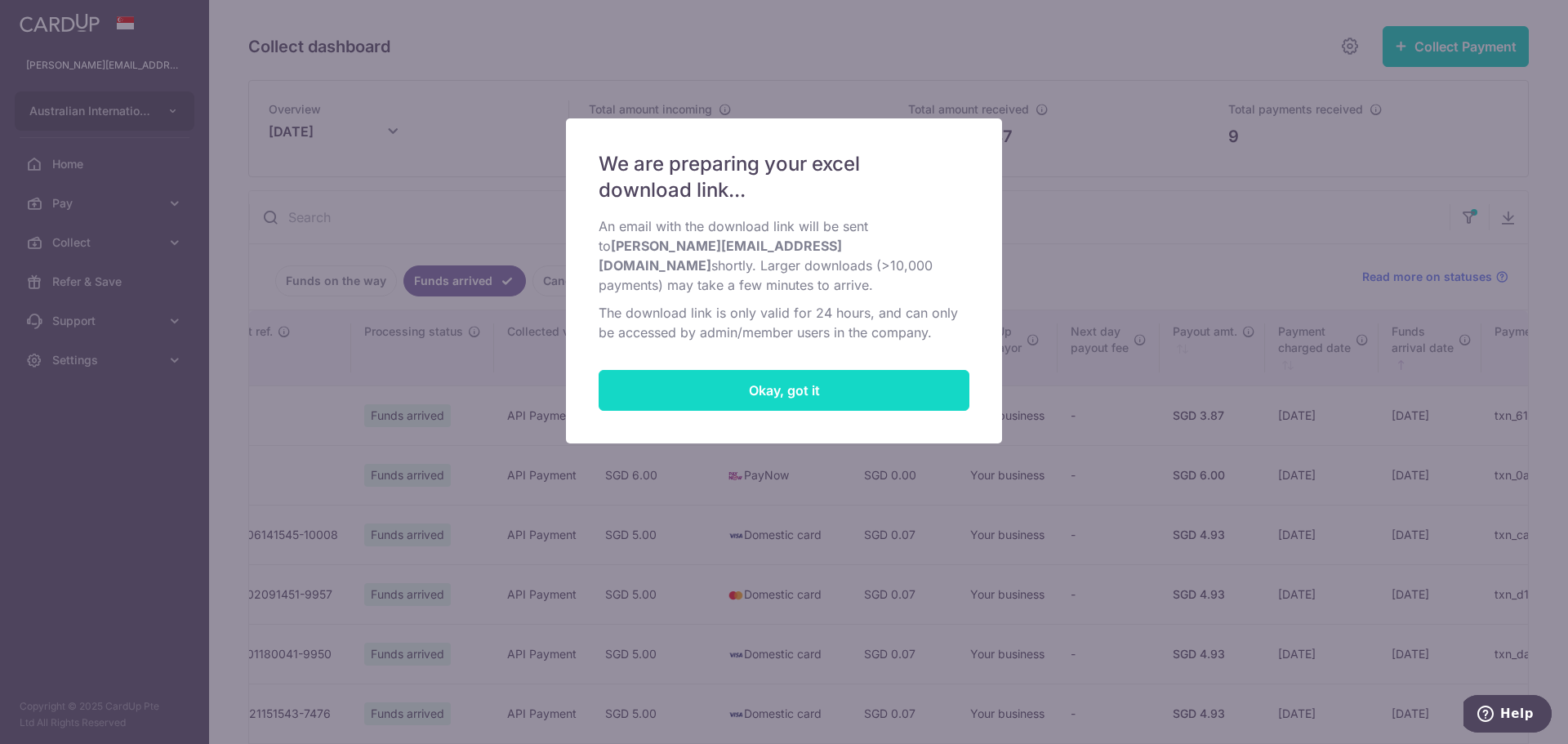
click at [805, 371] on button "Okay, got it" at bounding box center [784, 390] width 371 height 41
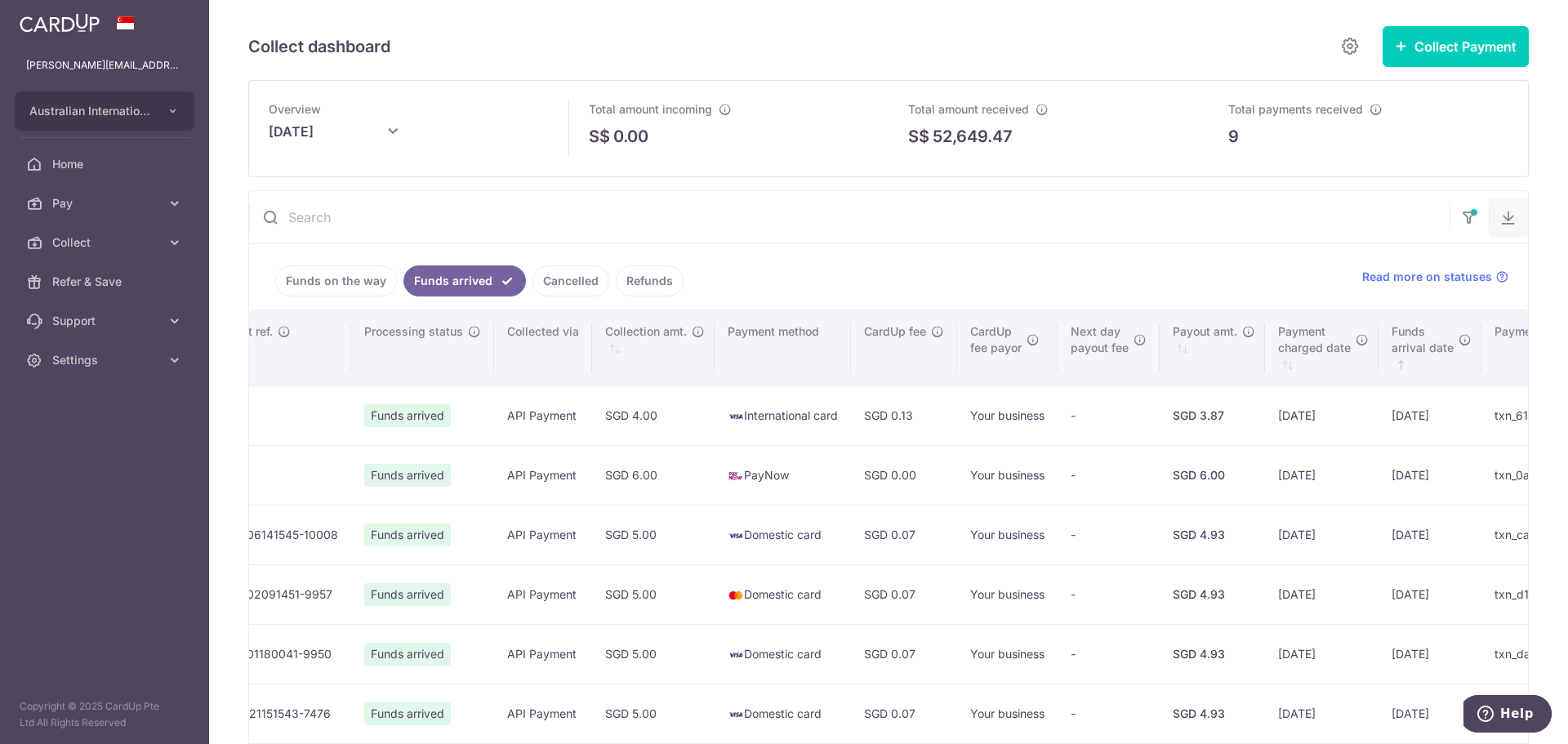
click at [1489, 223] on button "button" at bounding box center [1509, 217] width 39 height 39
click at [1087, 38] on div "Collect dashboard" at bounding box center [807, 46] width 1118 height 33
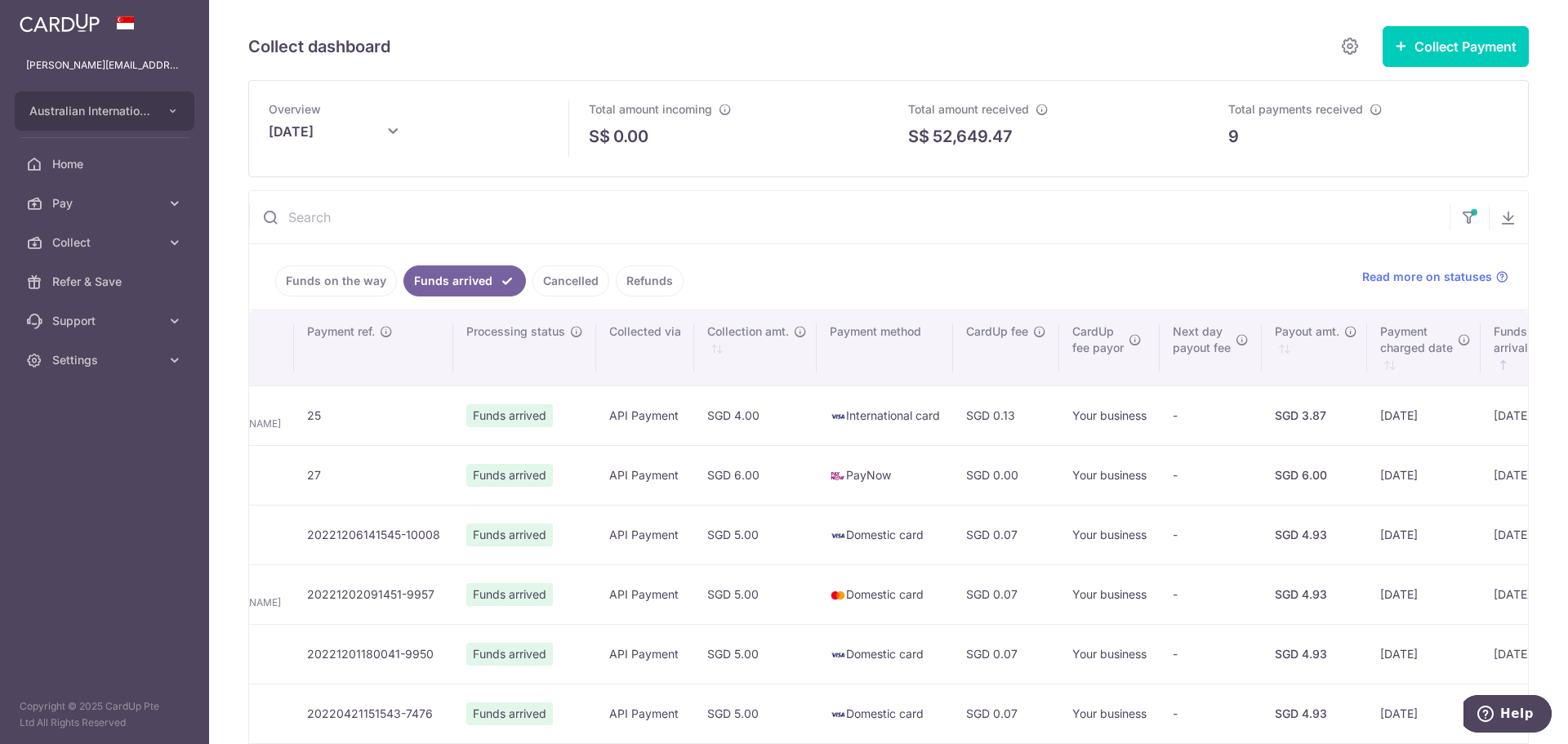
scroll to position [0, 336]
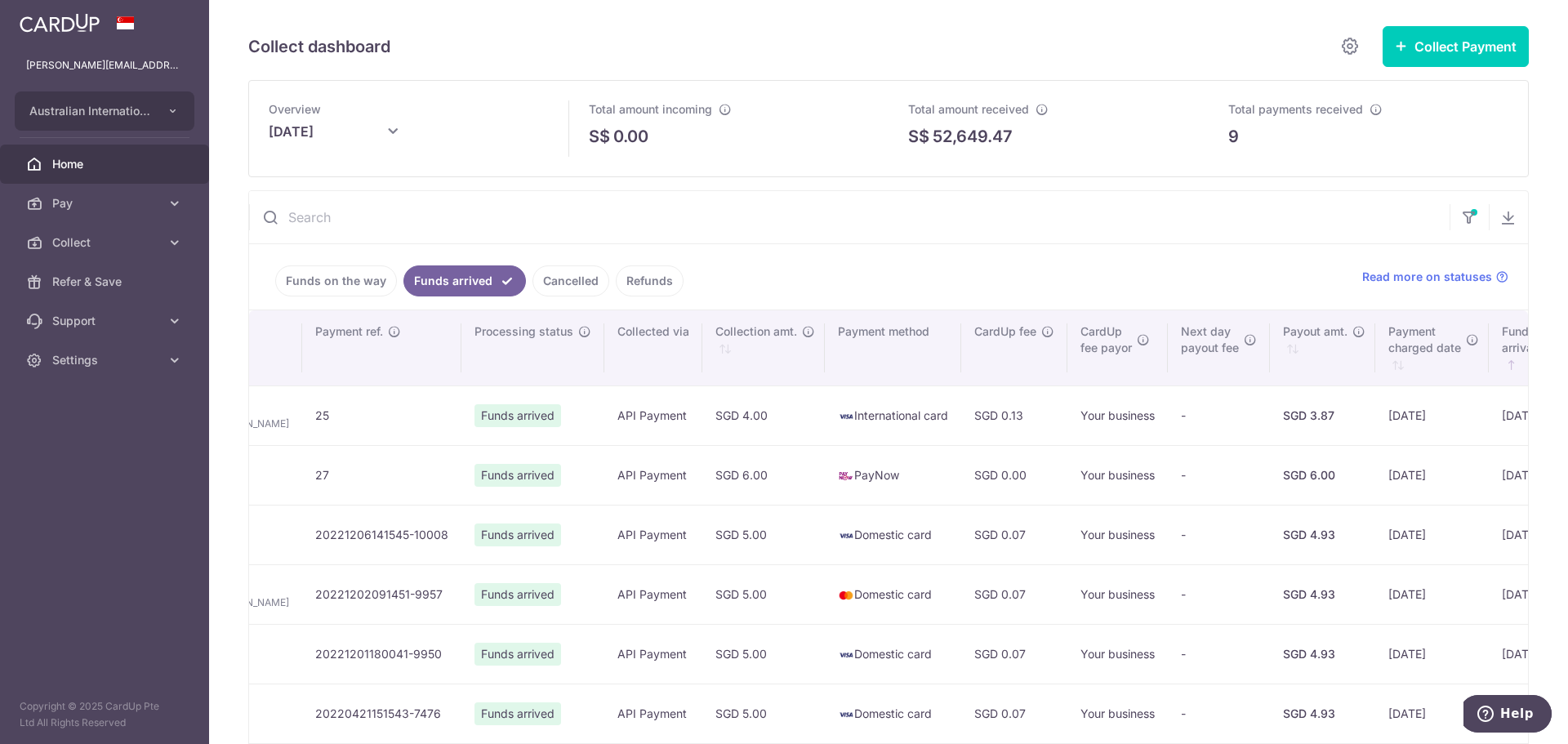
click at [140, 161] on span "Home" at bounding box center [106, 164] width 108 height 16
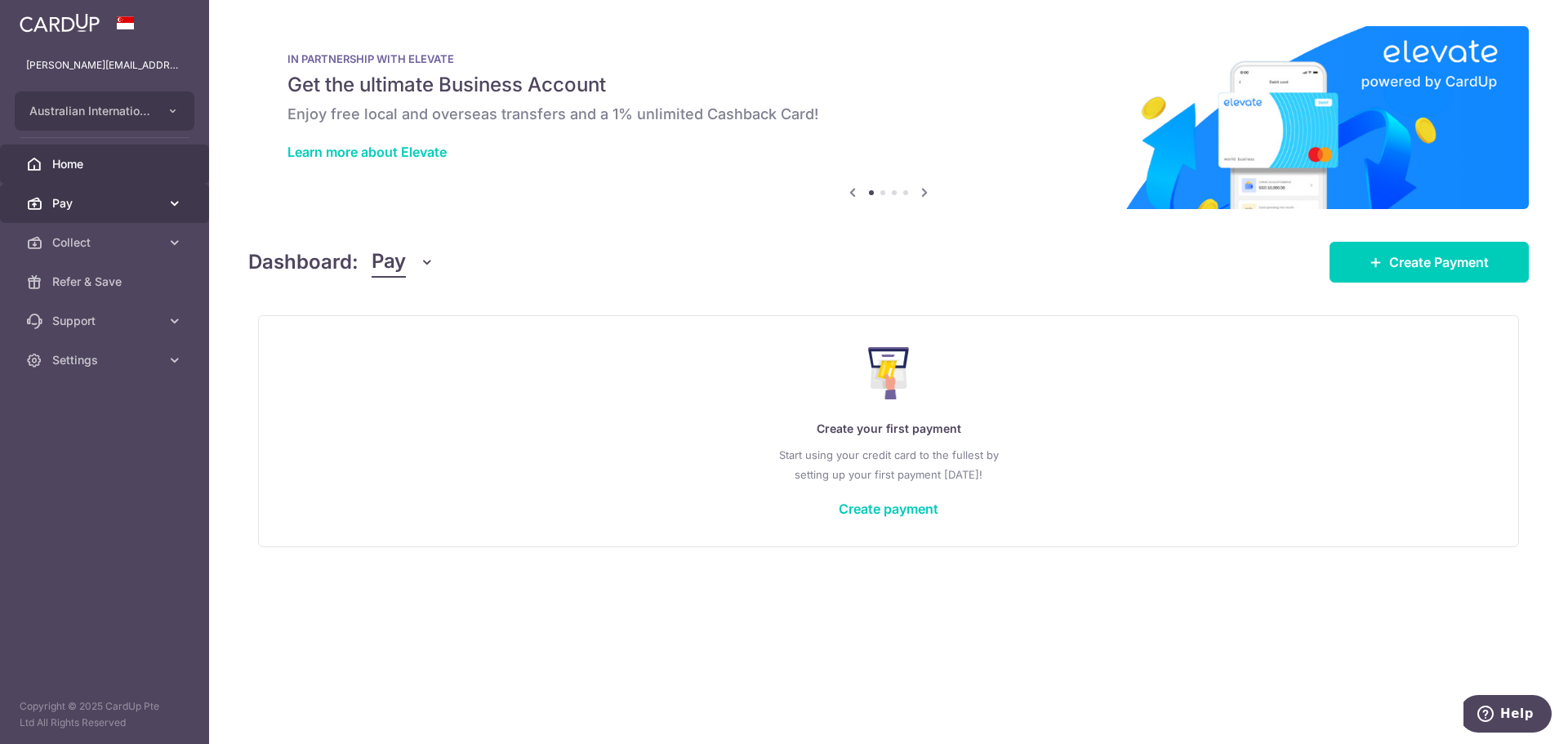
click at [103, 202] on span "Pay" at bounding box center [106, 203] width 108 height 16
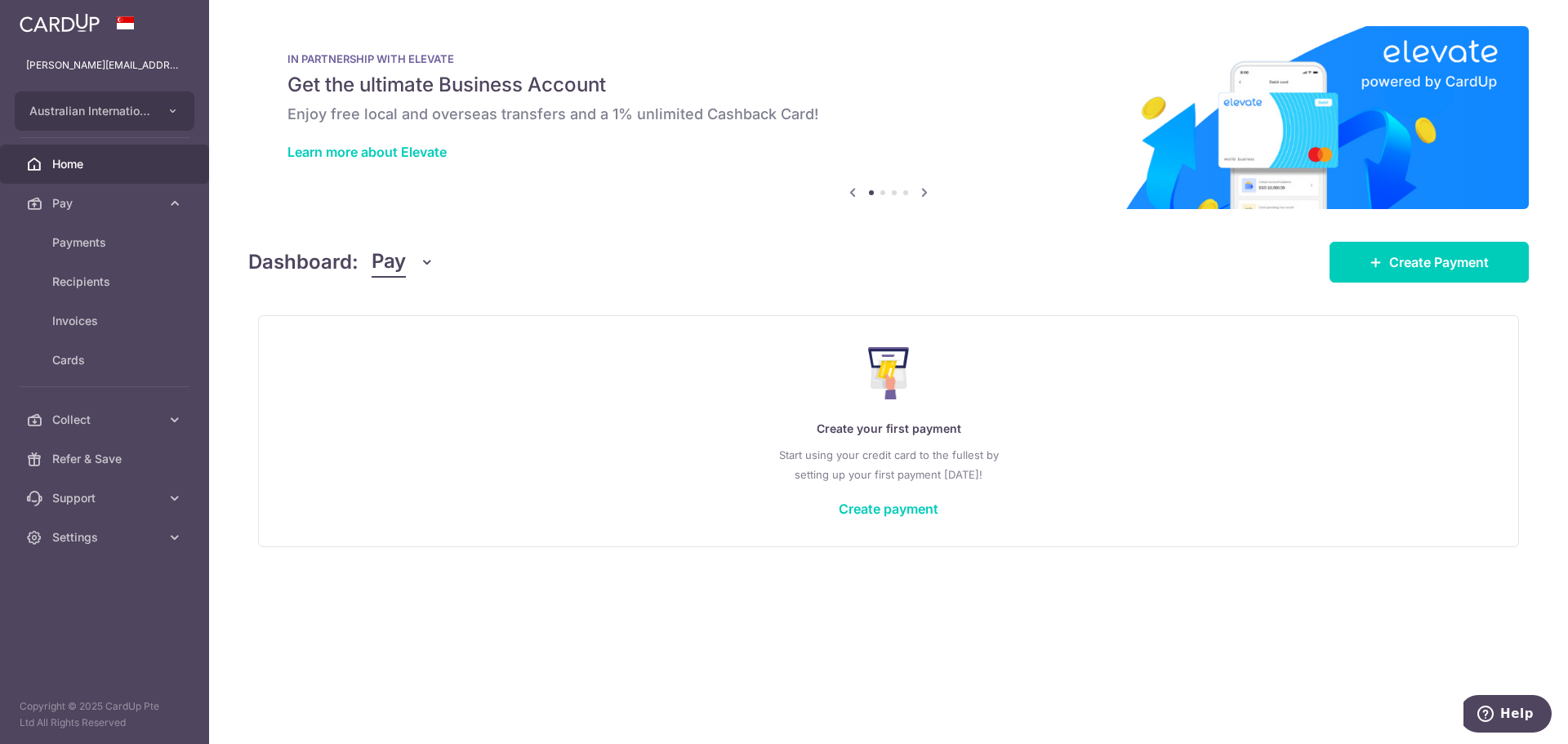
drag, startPoint x: 131, startPoint y: 208, endPoint x: 511, endPoint y: 649, distance: 582.1
click at [131, 208] on span "Pay" at bounding box center [106, 203] width 108 height 16
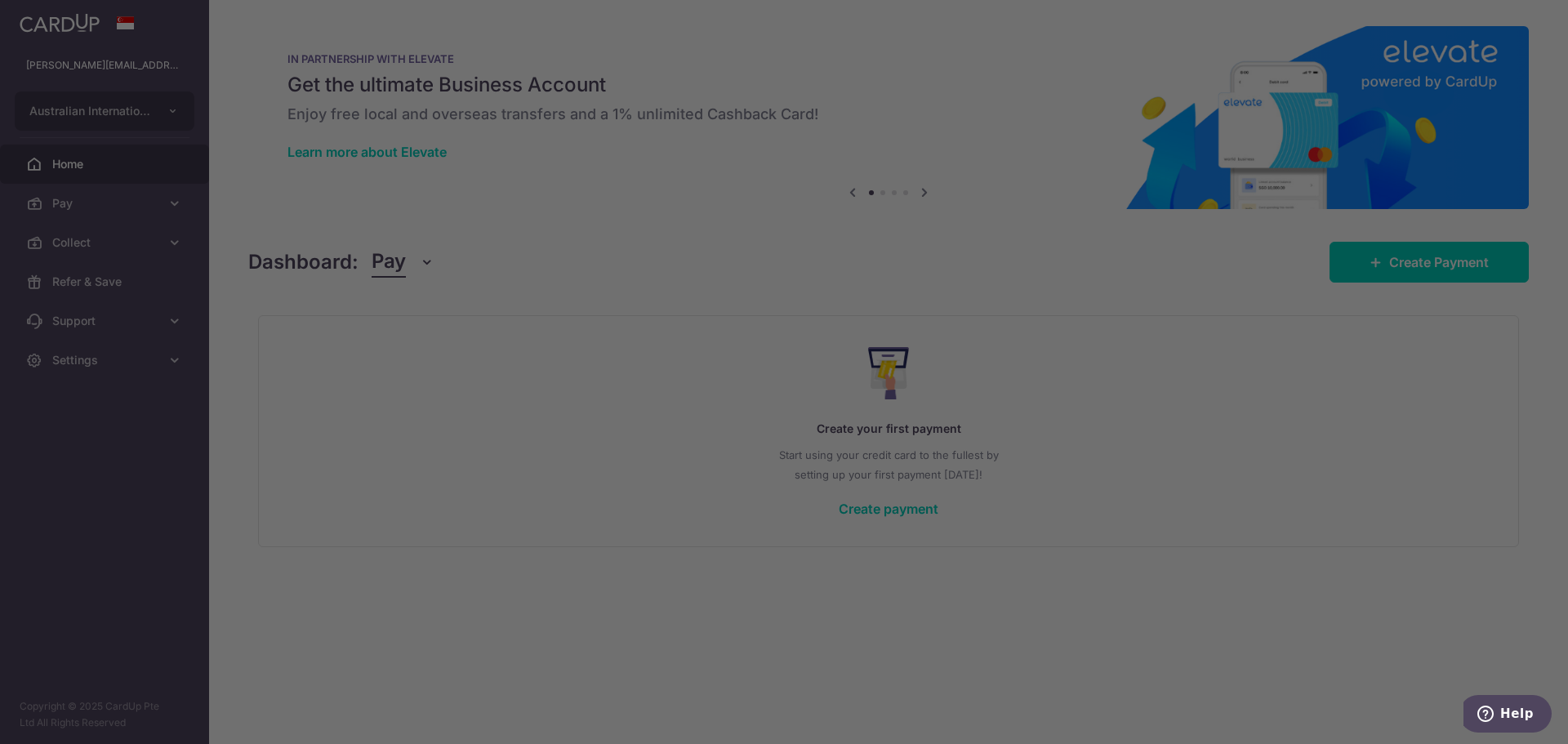
click at [993, 106] on div at bounding box center [792, 376] width 1583 height 752
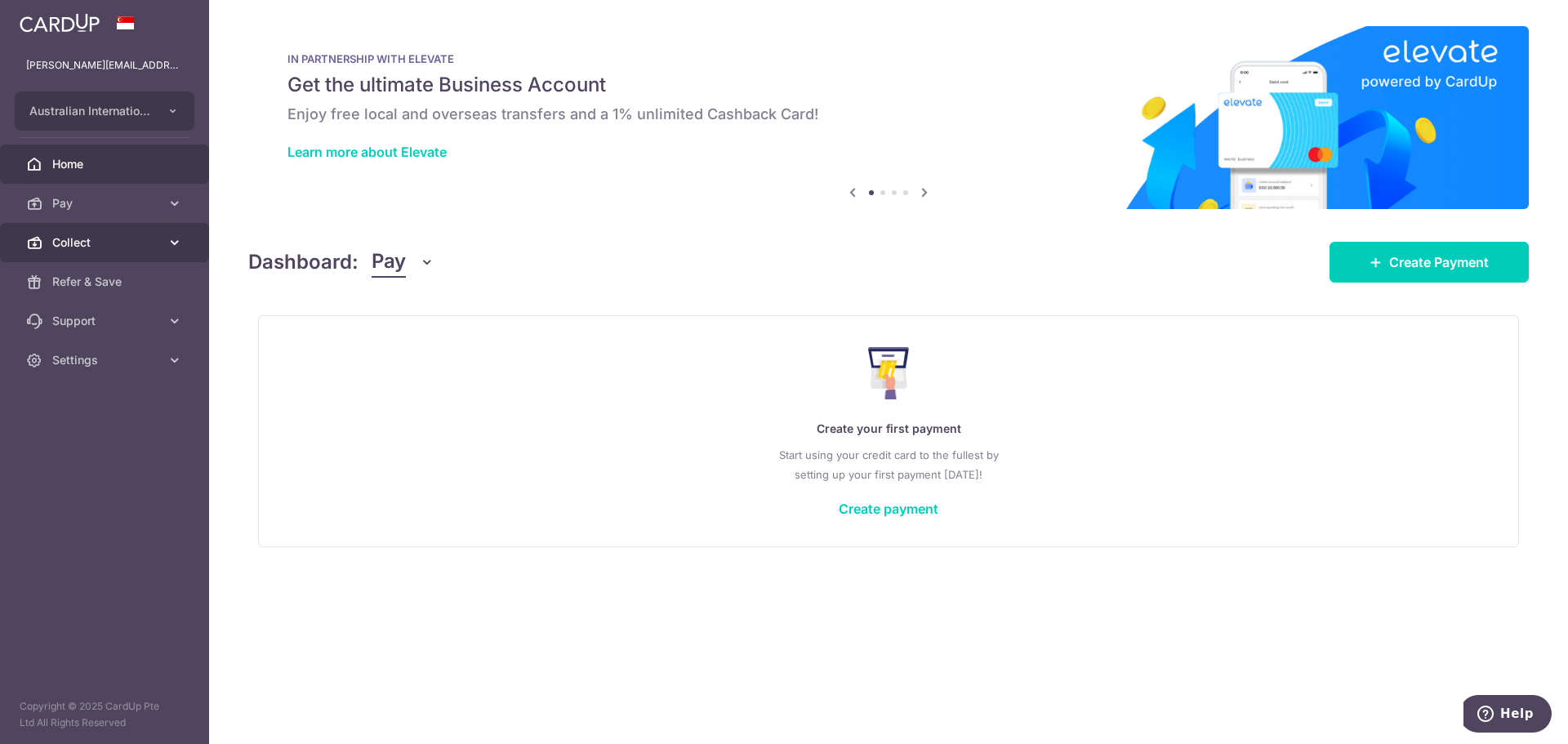
click at [102, 251] on link "Collect" at bounding box center [105, 243] width 209 height 39
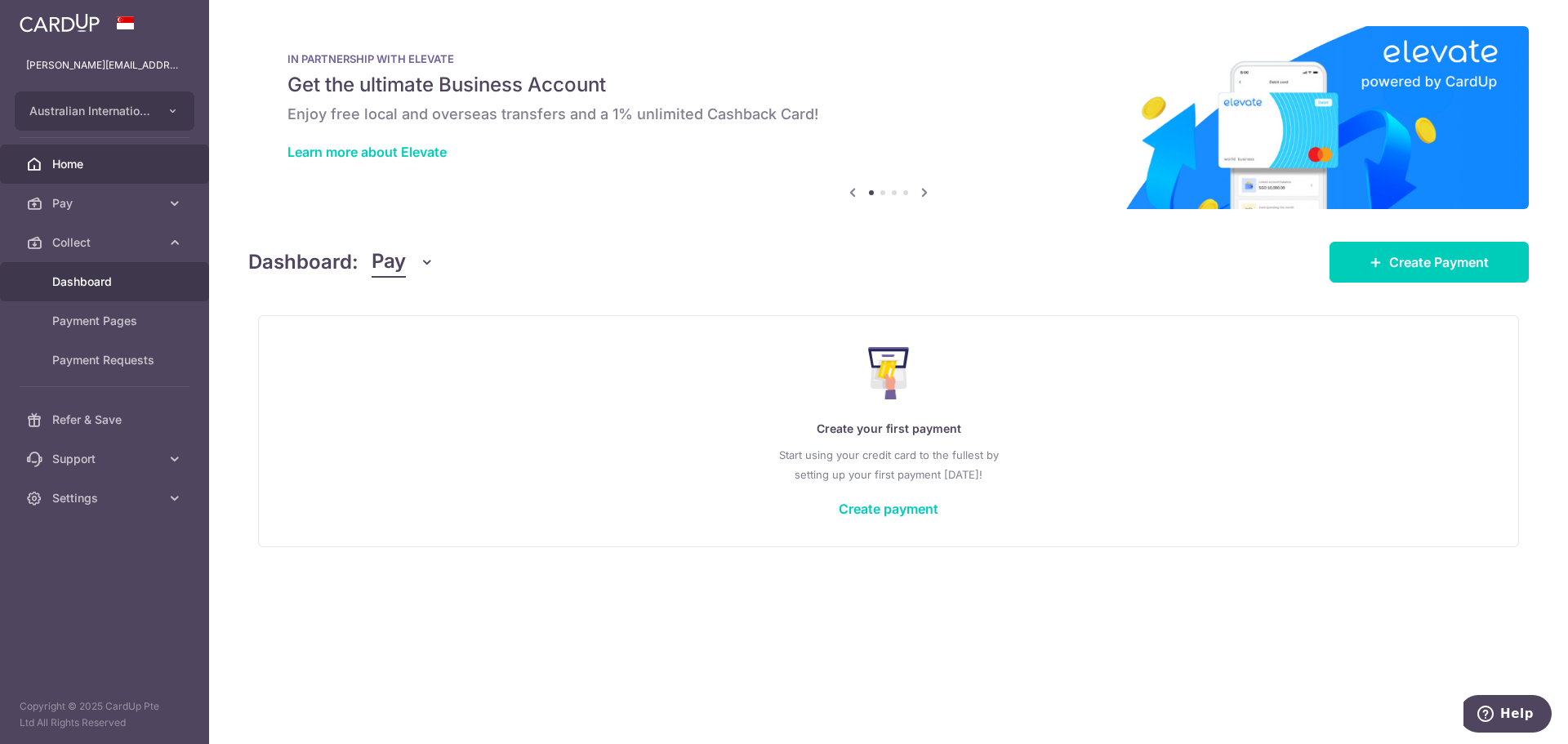
click at [148, 292] on link "Dashboard" at bounding box center [105, 282] width 209 height 39
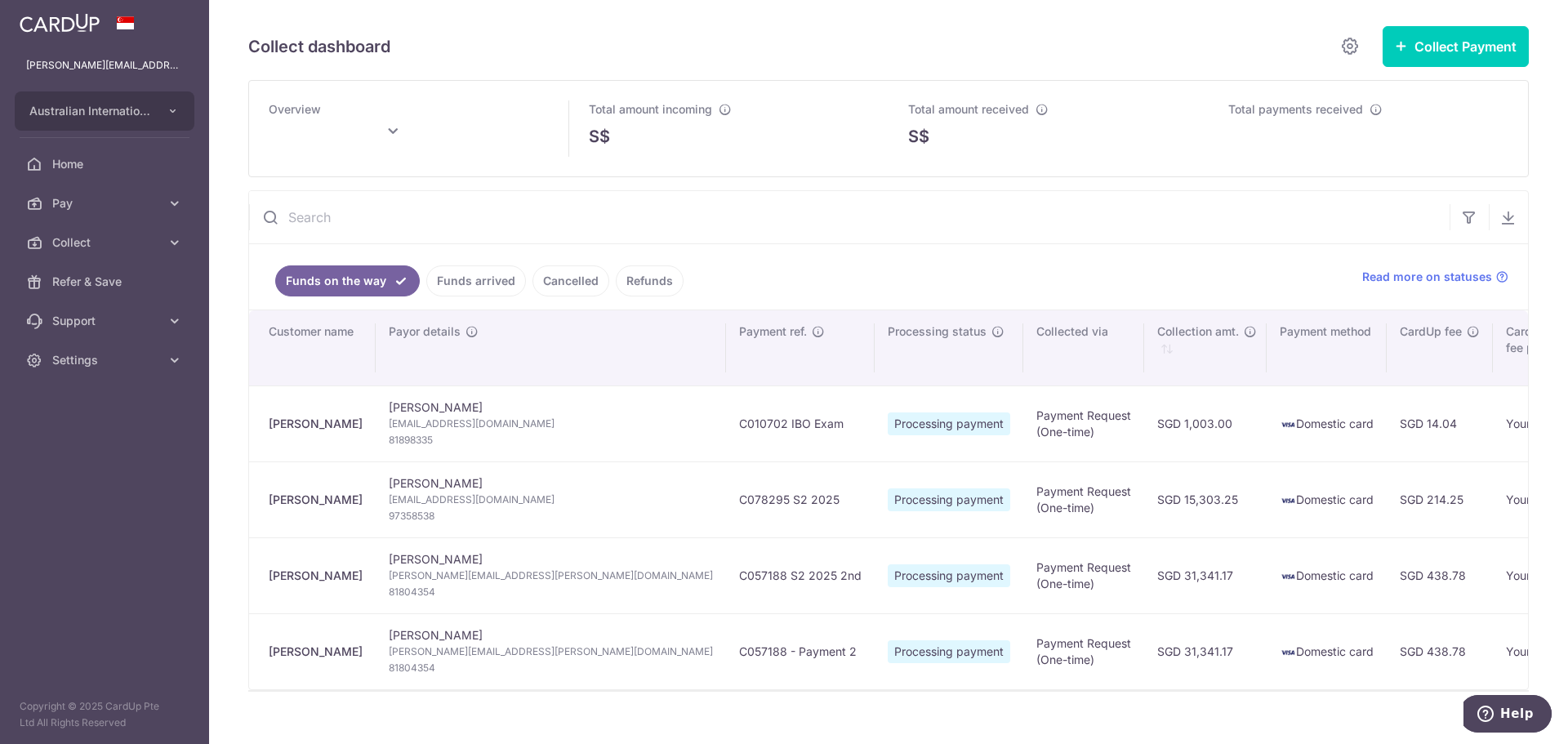
type input "August 2025"
drag, startPoint x: 1074, startPoint y: 53, endPoint x: 1077, endPoint y: 40, distance: 13.3
click at [1075, 49] on div "Collect dashboard" at bounding box center [807, 46] width 1118 height 33
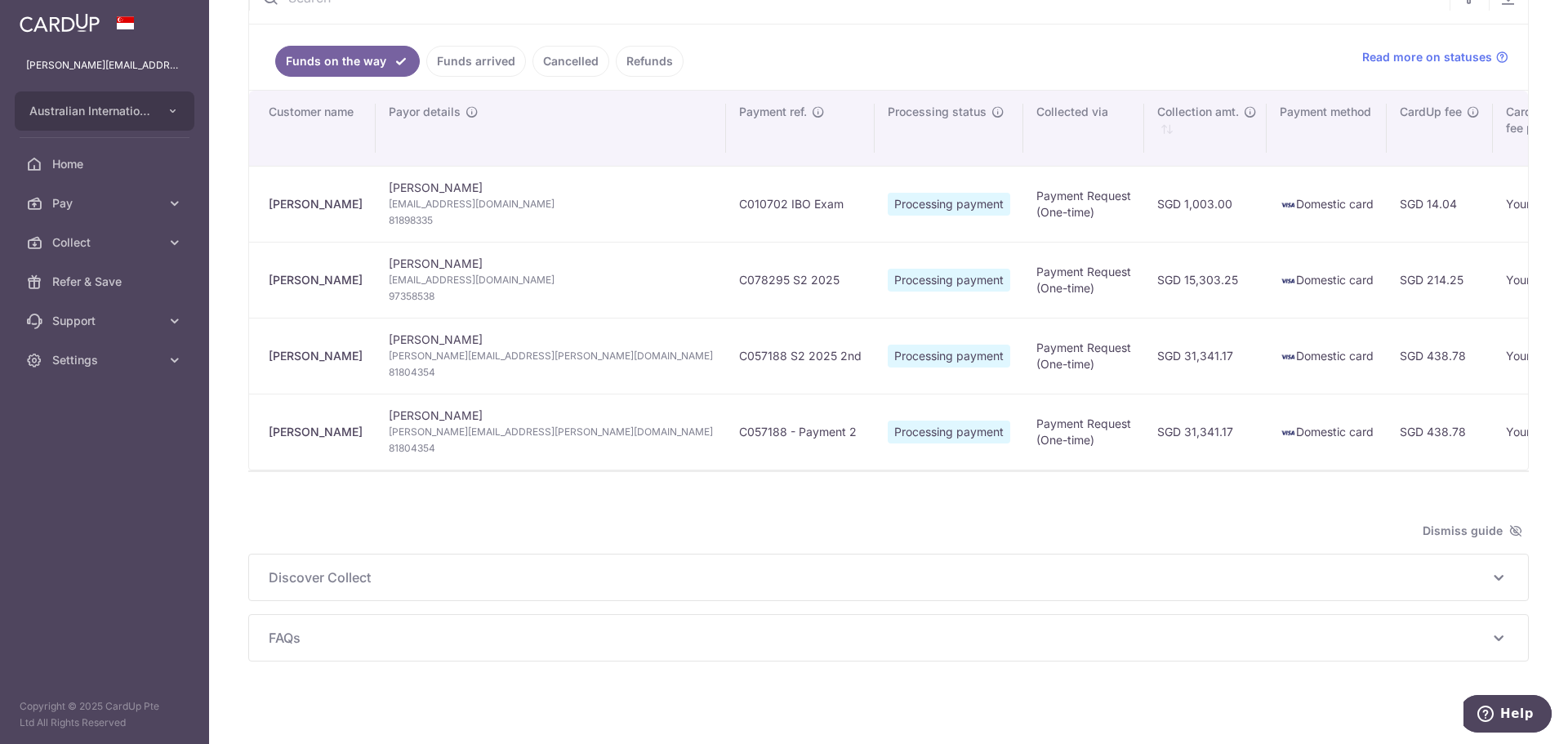
scroll to position [235, 0]
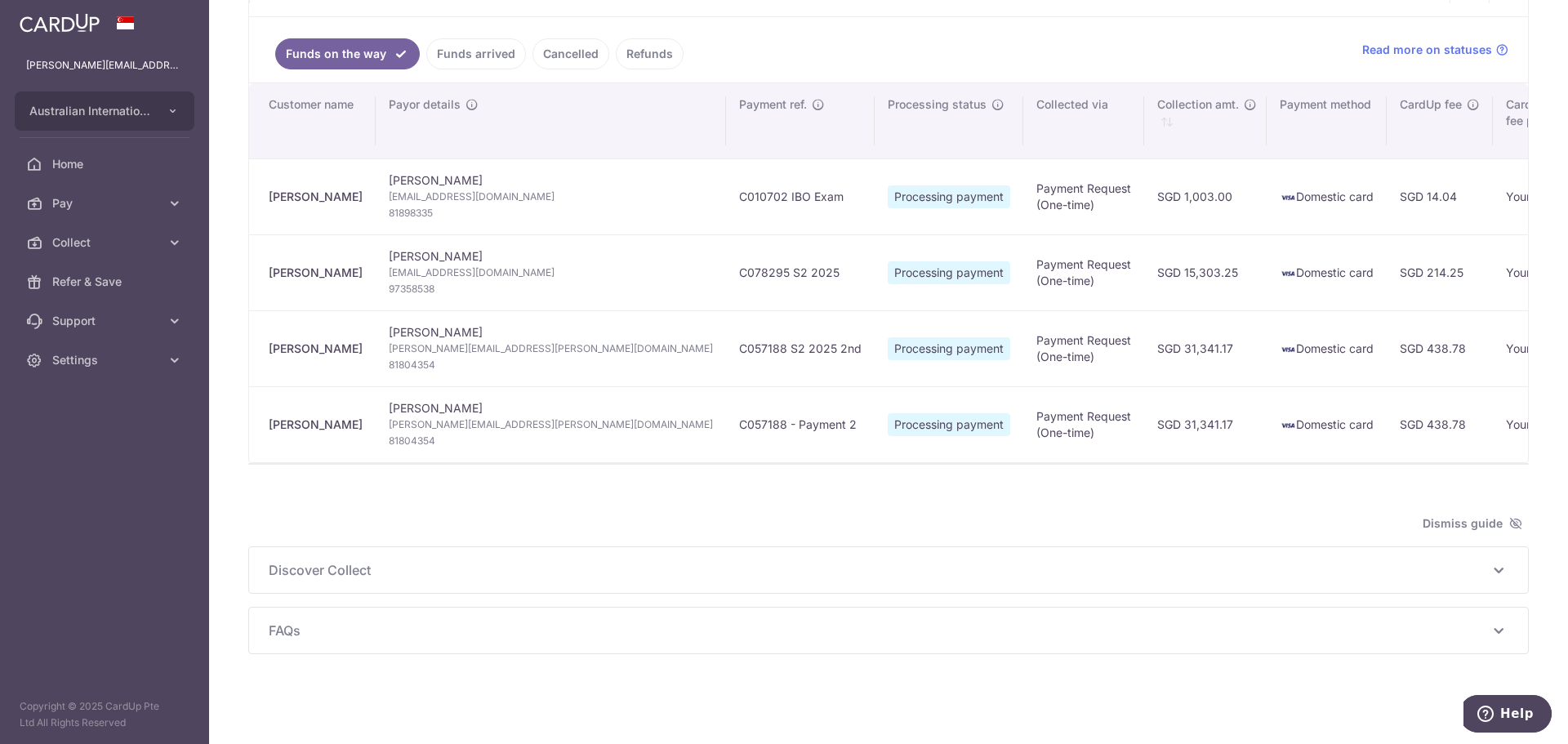
click at [831, 54] on ul "Funds on the way Funds arrived Cancelled Refunds" at bounding box center [796, 50] width 1094 height 66
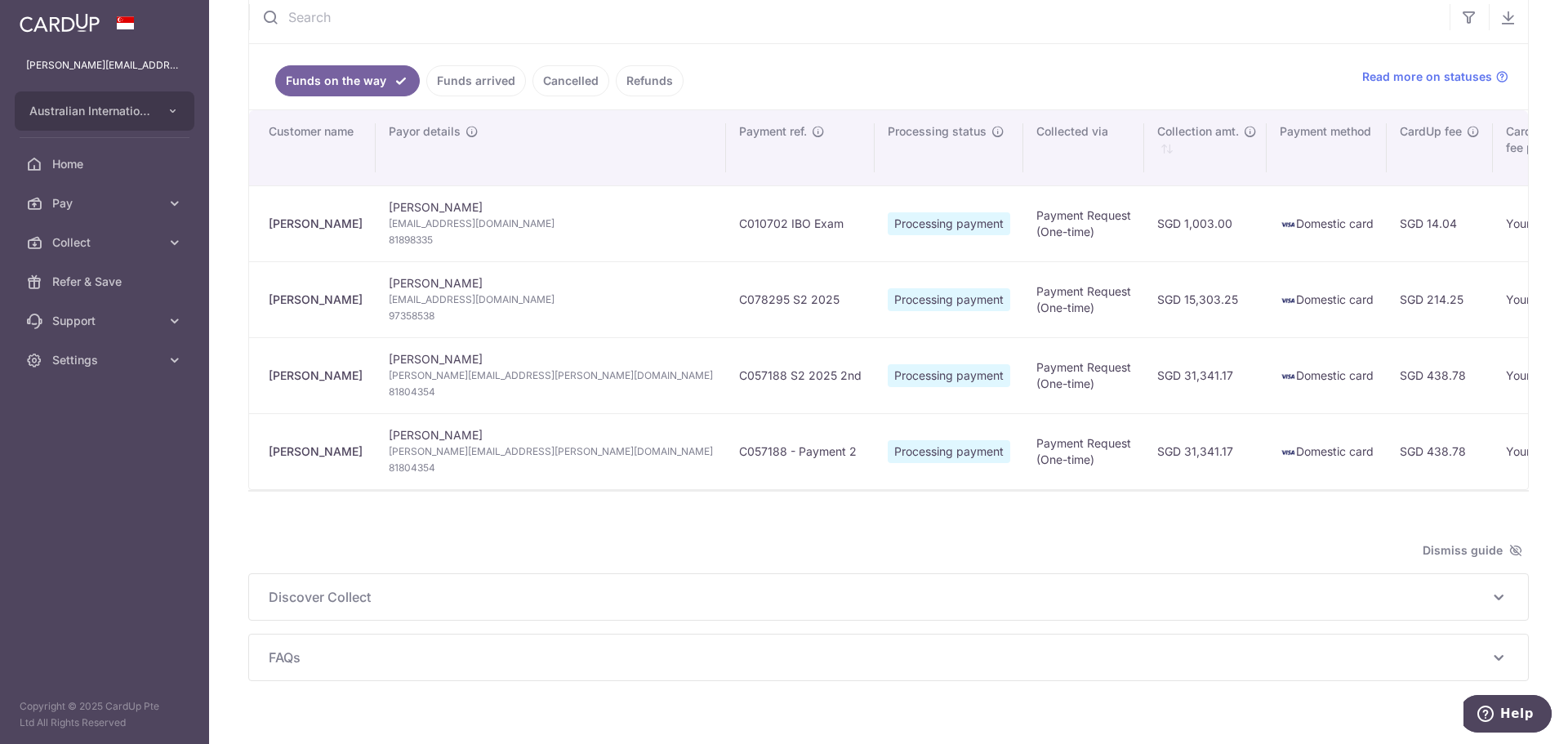
scroll to position [153, 0]
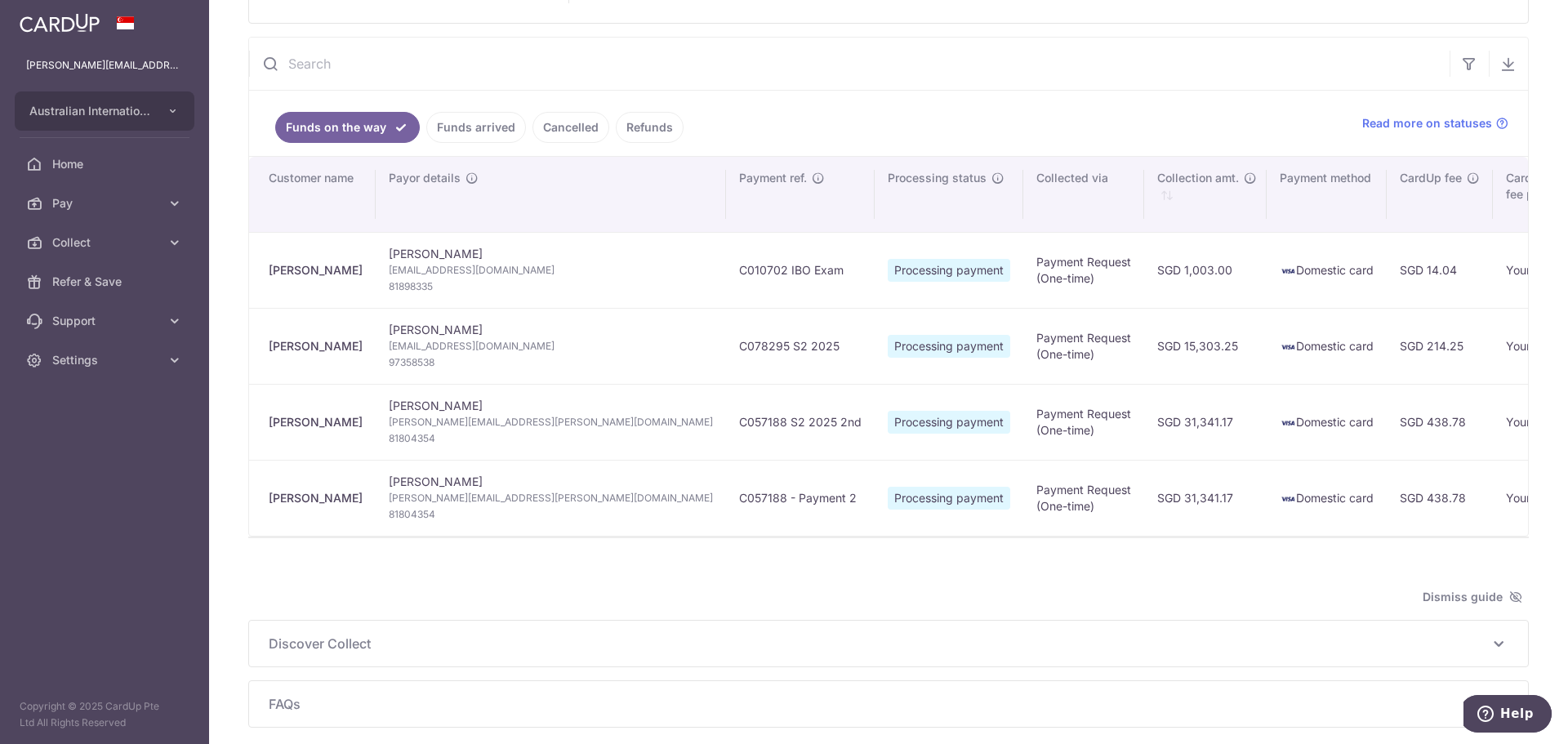
click at [484, 140] on link "Funds arrived" at bounding box center [476, 127] width 99 height 31
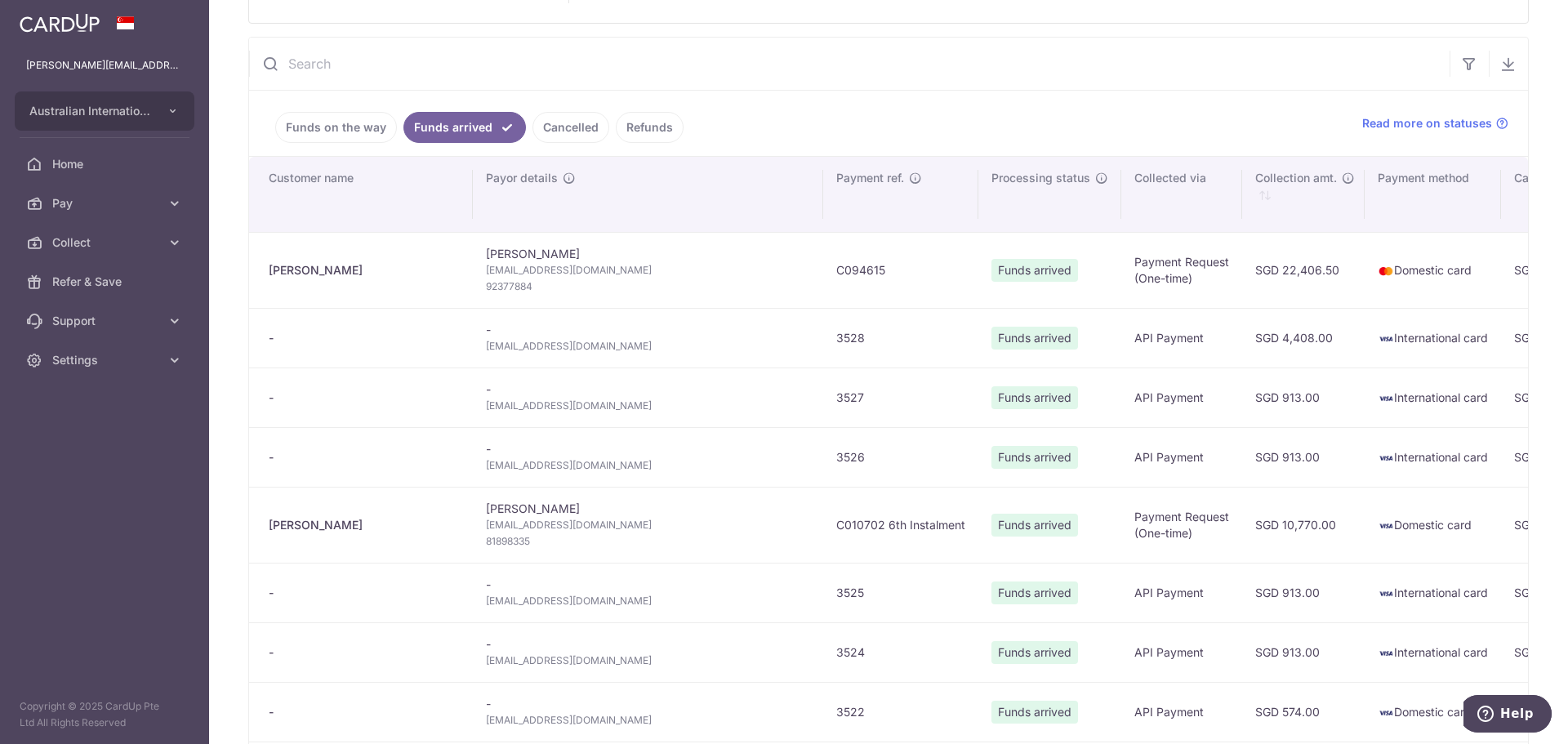
click at [918, 129] on ul "Funds on the way Funds arrived Cancelled Refunds" at bounding box center [796, 123] width 1094 height 66
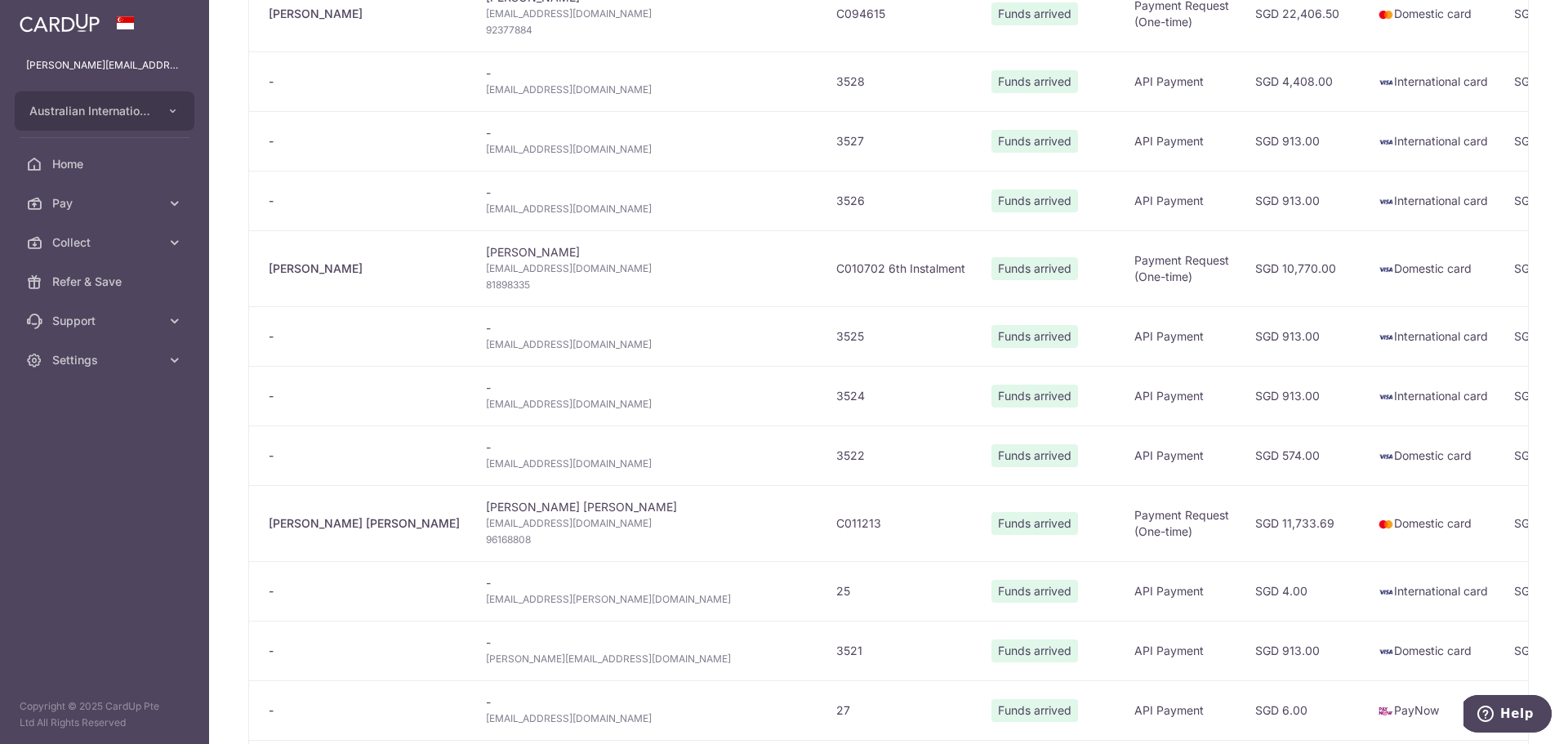
scroll to position [0, 0]
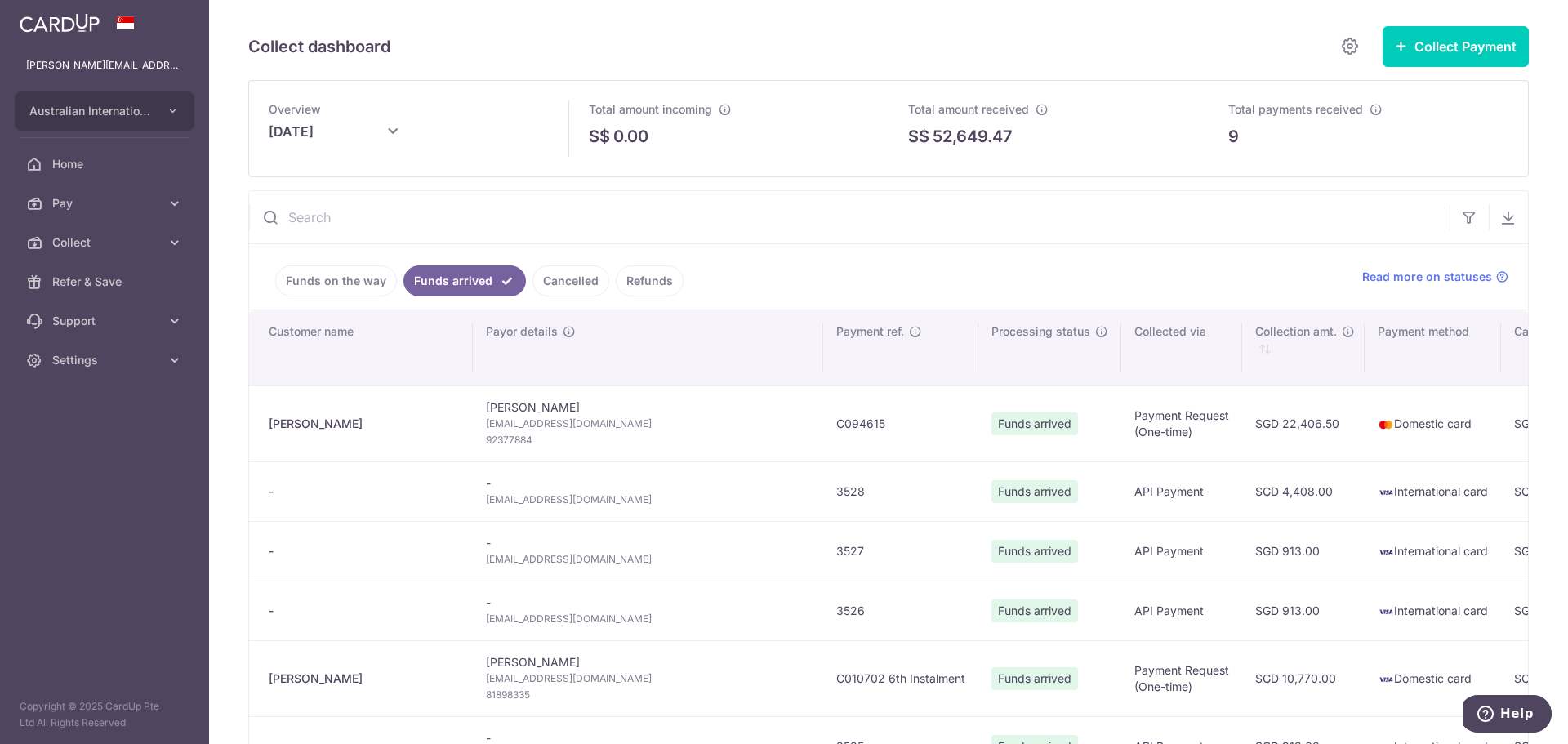
click at [1110, 35] on div "Collect dashboard" at bounding box center [807, 46] width 1118 height 33
click at [161, 171] on link "Home" at bounding box center [105, 164] width 209 height 39
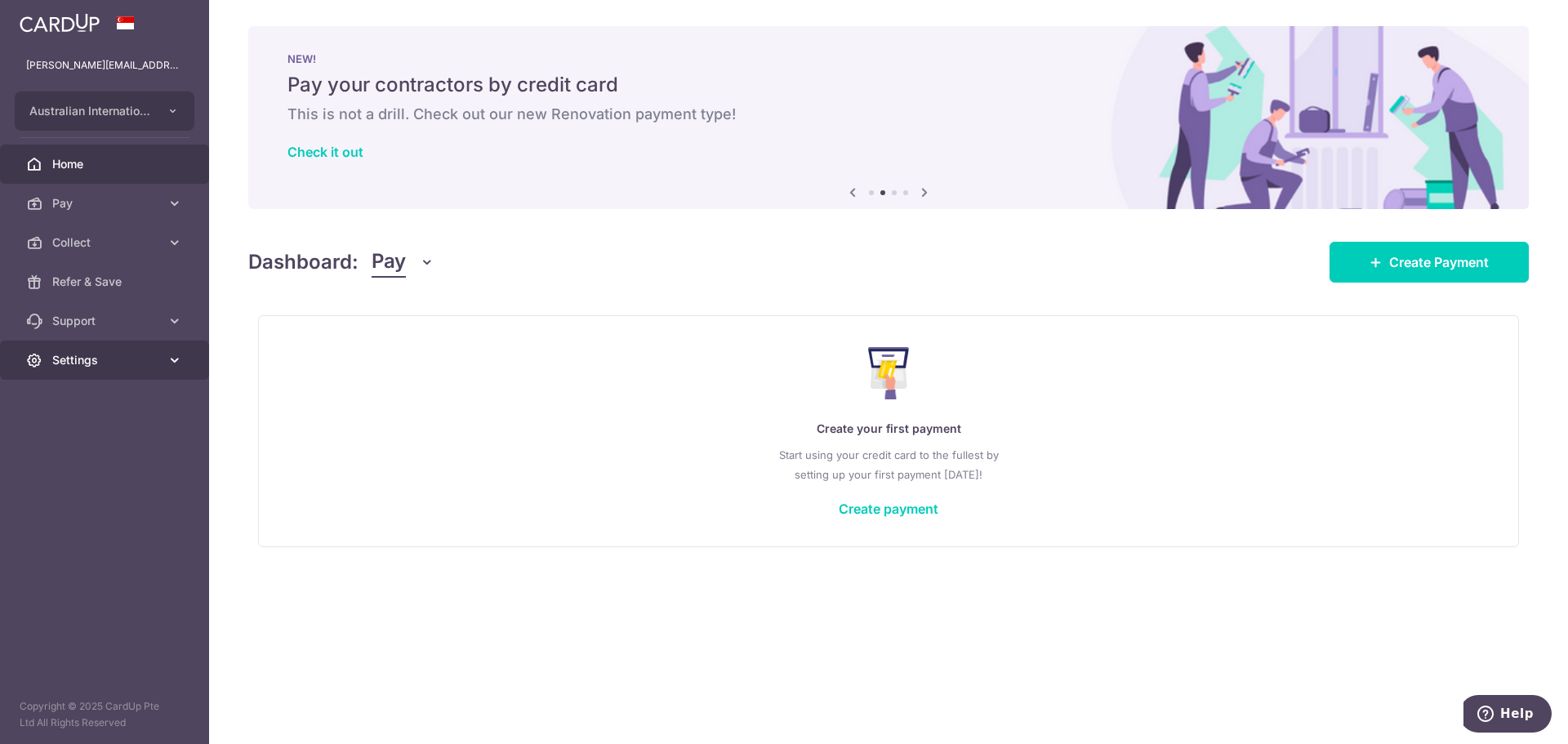
click at [98, 346] on link "Settings" at bounding box center [105, 360] width 209 height 39
click at [126, 408] on link "Account" at bounding box center [105, 399] width 209 height 39
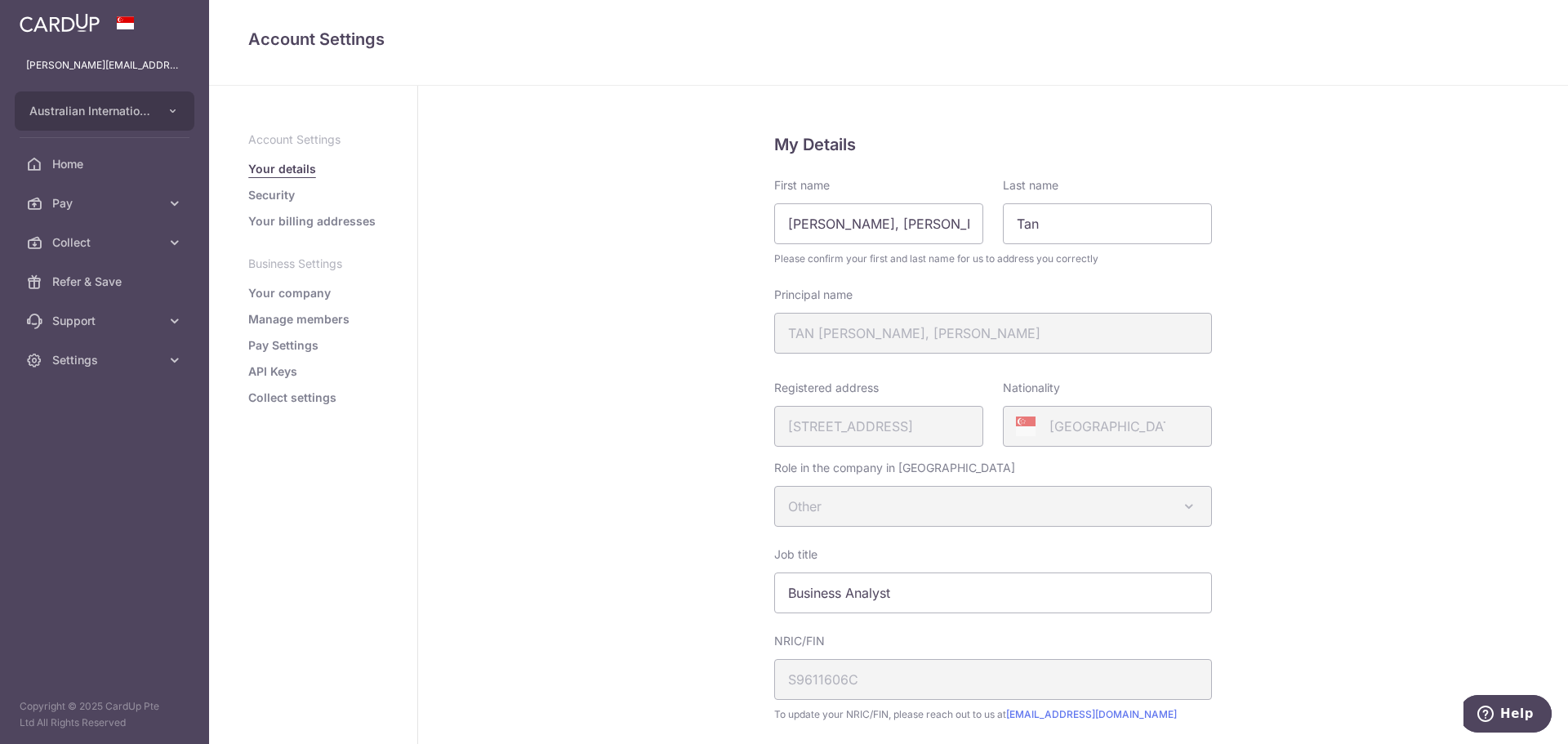
click at [338, 222] on link "Your billing addresses" at bounding box center [312, 221] width 128 height 16
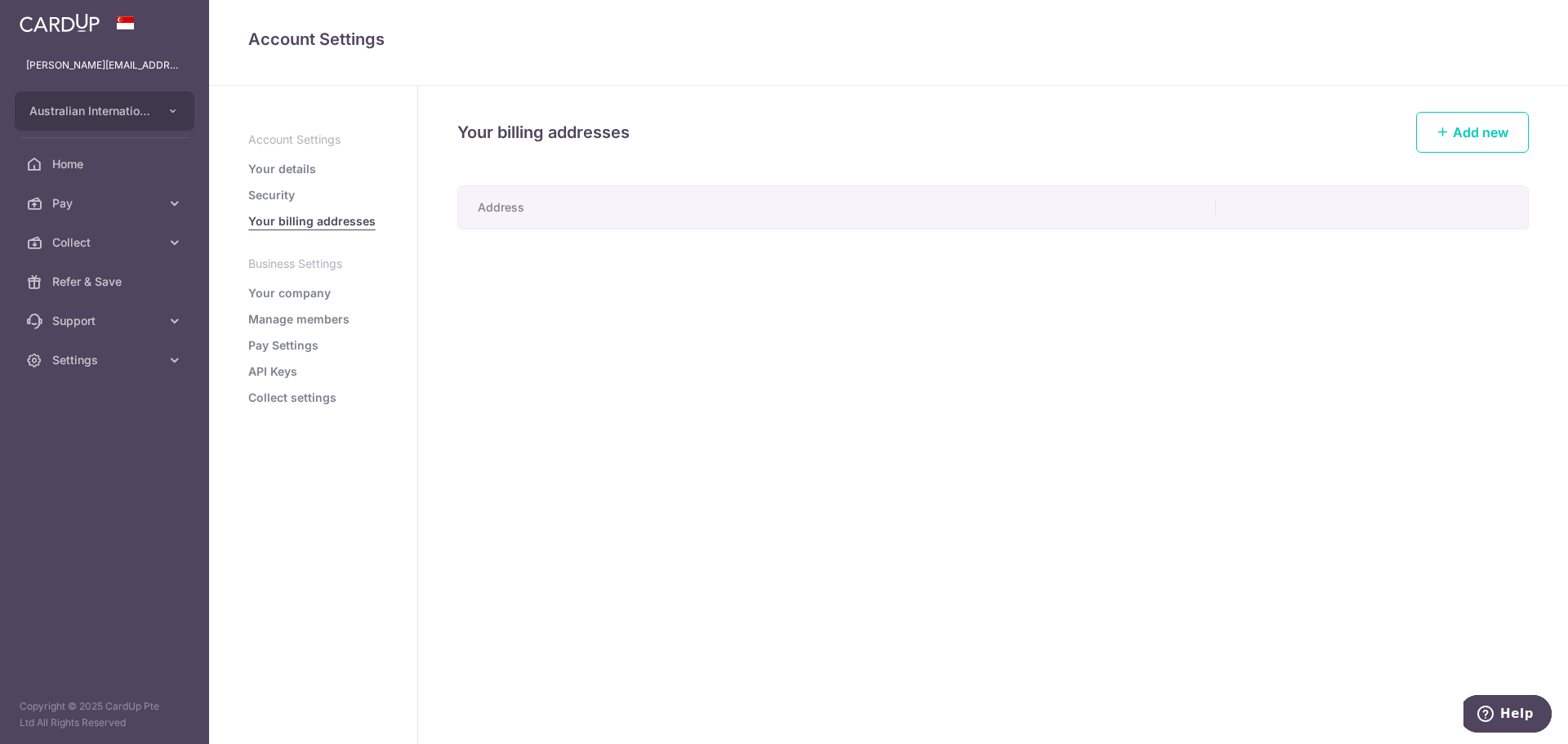
click at [334, 191] on li "Security" at bounding box center [313, 195] width 129 height 16
click at [328, 348] on li "Pay Settings" at bounding box center [313, 346] width 129 height 16
click at [308, 341] on link "Pay Settings" at bounding box center [283, 346] width 70 height 16
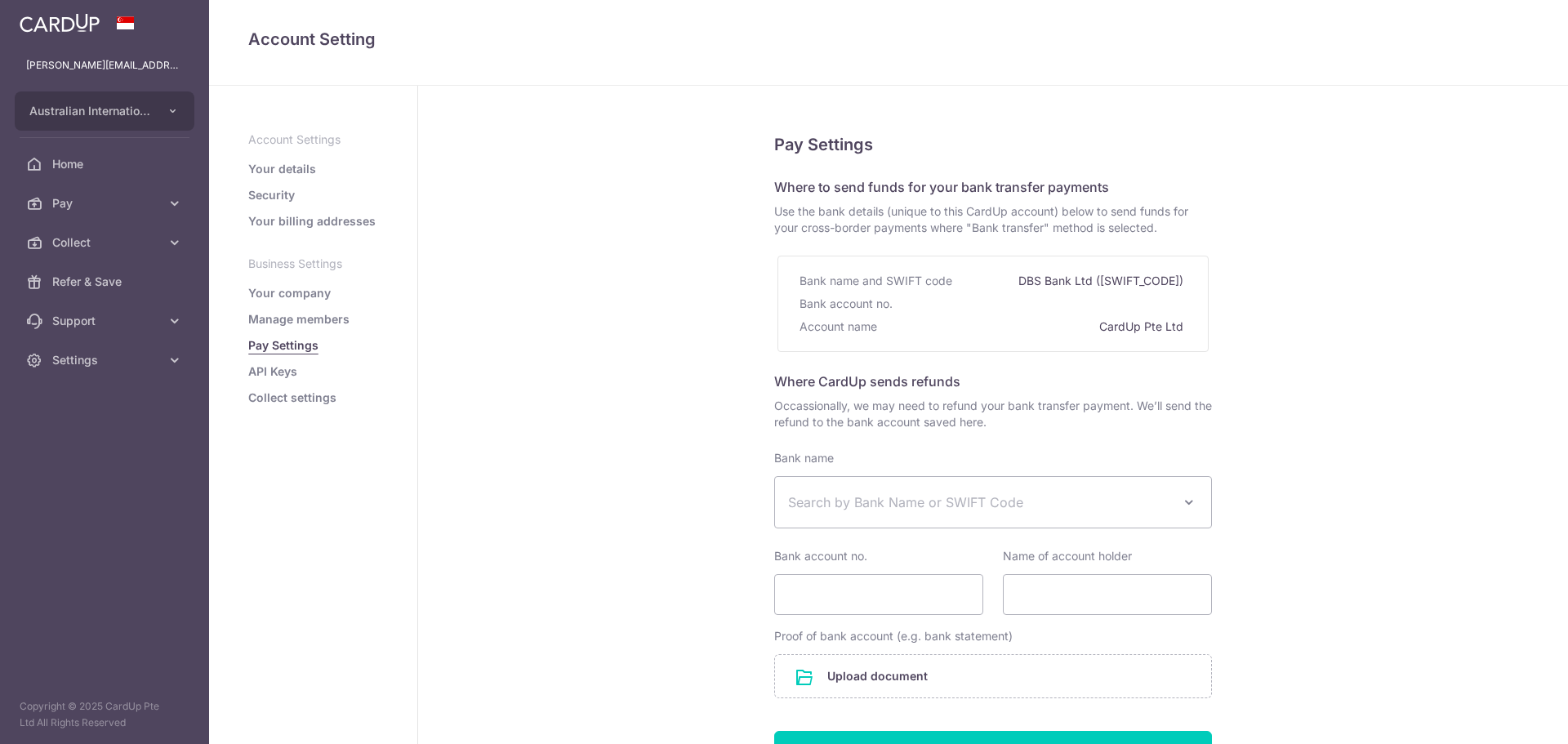
select select
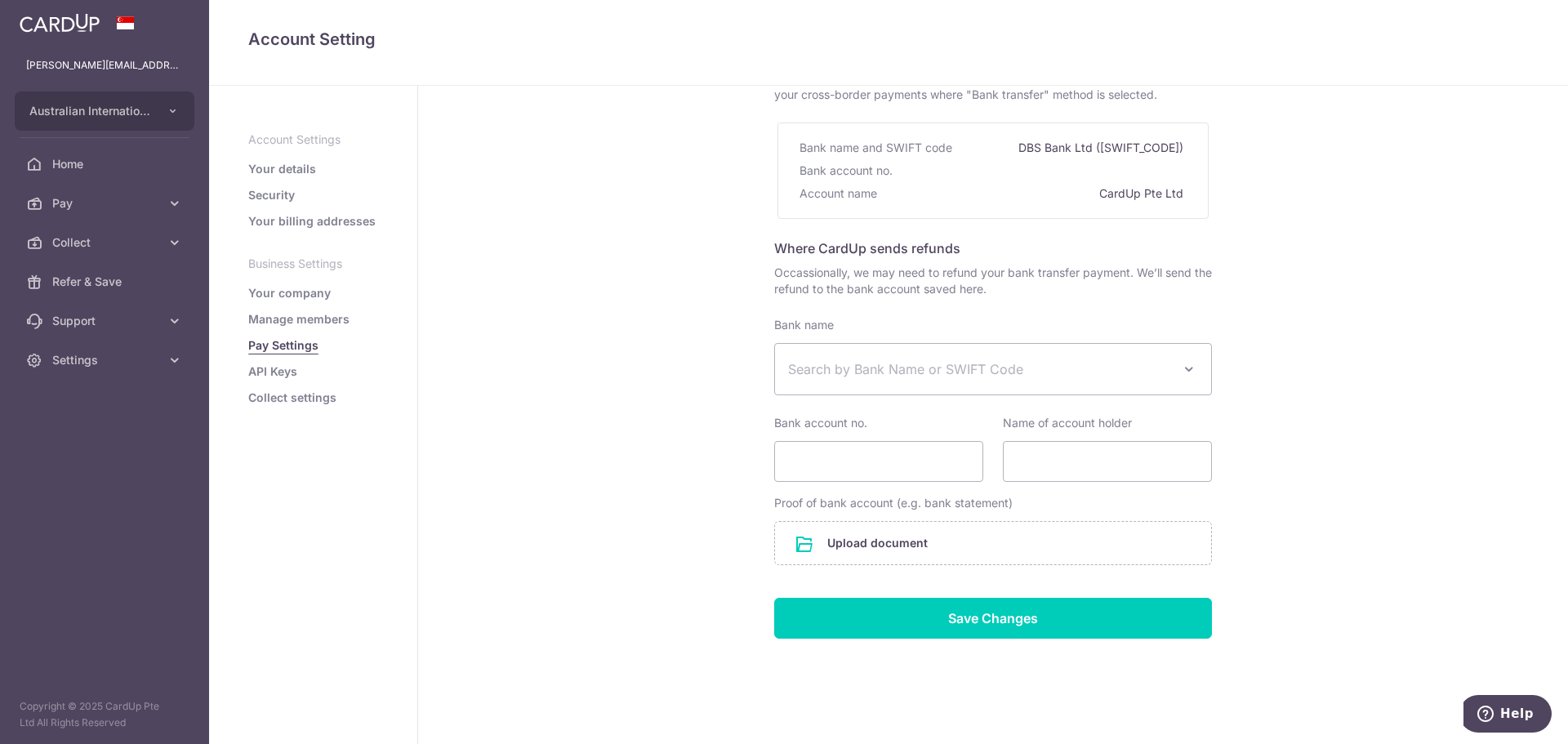
scroll to position [151, 0]
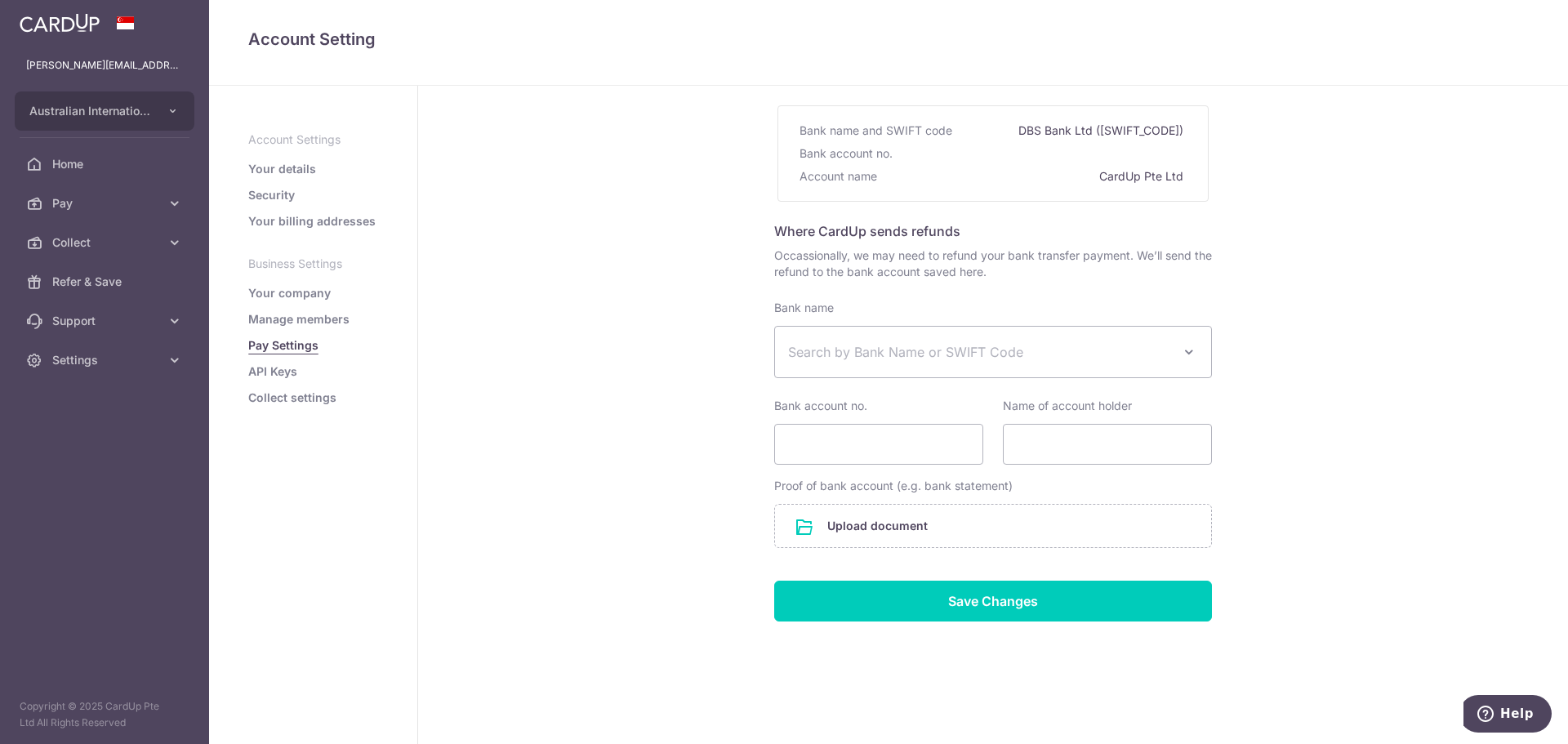
click at [266, 388] on ul "Account Settings Your details Security Your billing addresses Business Settings…" at bounding box center [313, 269] width 129 height 275
click at [275, 403] on link "Collect settings" at bounding box center [293, 397] width 89 height 16
